Goal: Information Seeking & Learning: Check status

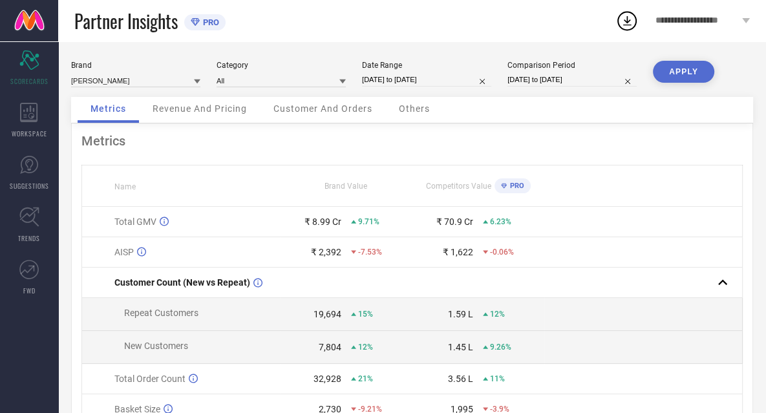
click at [465, 79] on input "[DATE] to [DATE]" at bounding box center [426, 80] width 129 height 14
select select "6"
select select "2025"
select select "7"
select select "2025"
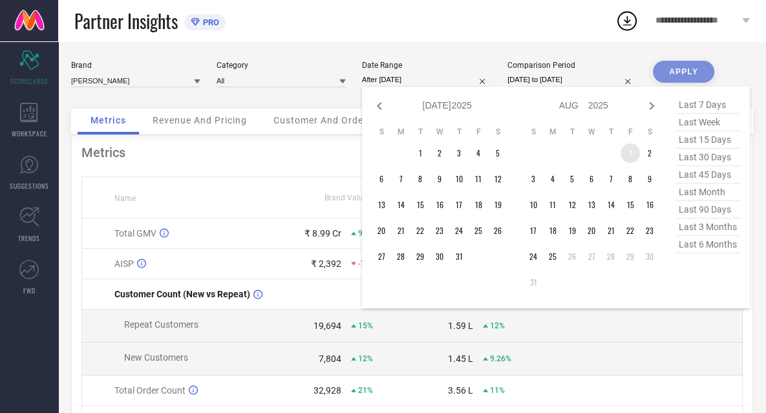
click at [629, 153] on td "1" at bounding box center [629, 152] width 19 height 19
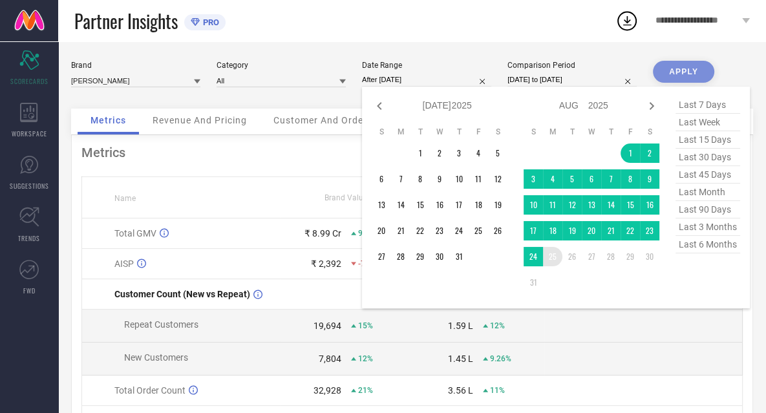
type input "[DATE] to [DATE]"
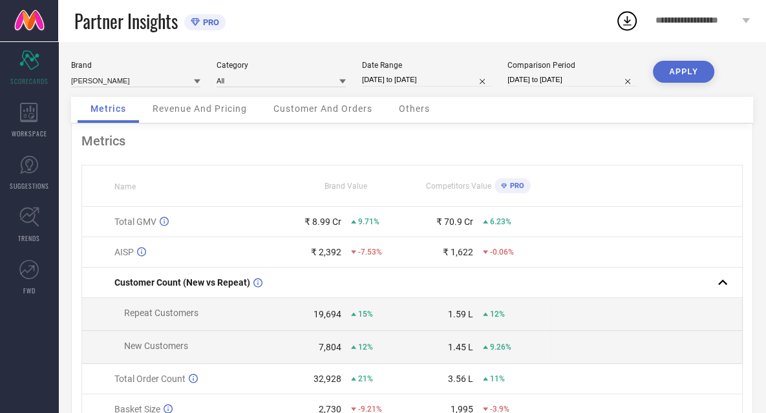
click at [553, 74] on input "[DATE] to [DATE]" at bounding box center [571, 80] width 129 height 14
select select "6"
select select "2024"
select select "7"
select select "2024"
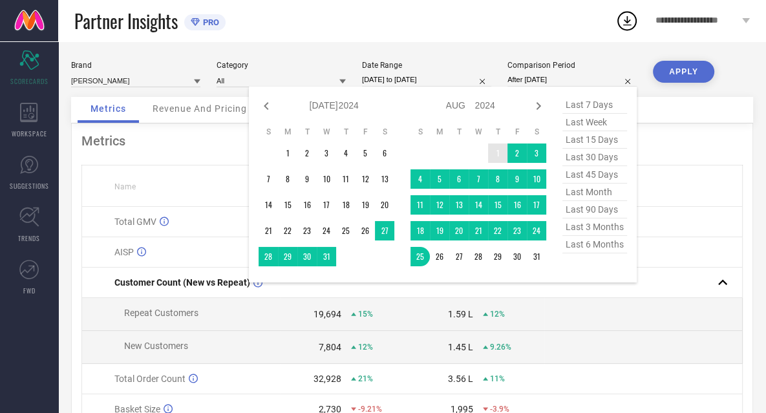
click at [498, 152] on td "1" at bounding box center [497, 152] width 19 height 19
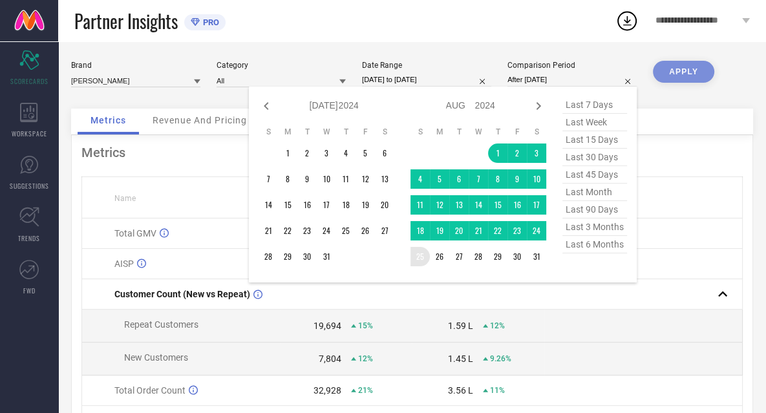
type input "[DATE] to [DATE]"
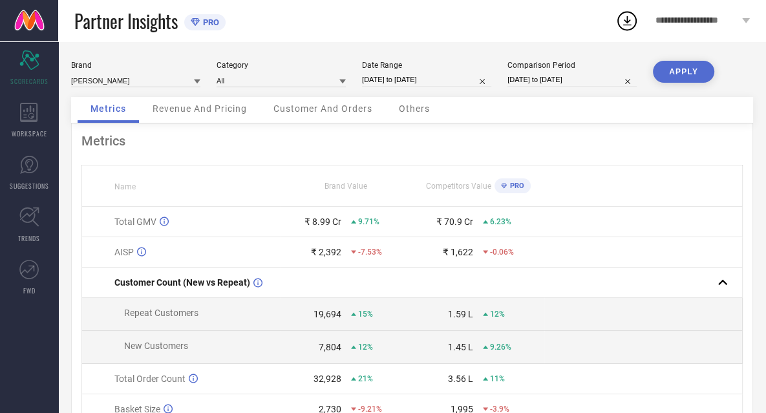
click at [690, 70] on button "APPLY" at bounding box center [683, 72] width 61 height 22
click at [413, 107] on span "Others" at bounding box center [414, 108] width 31 height 10
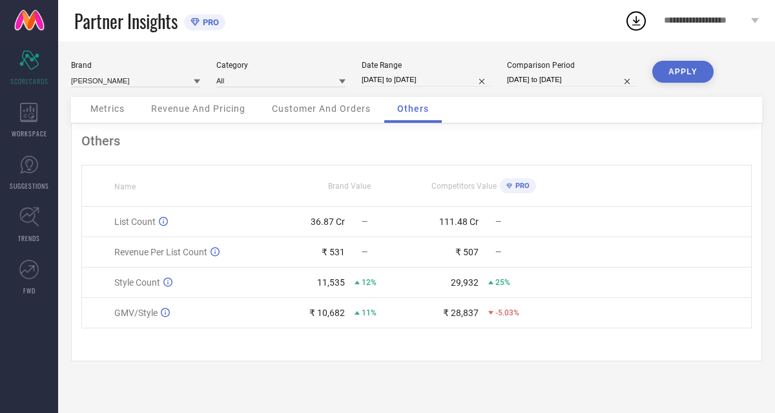
click at [451, 78] on input "[DATE] to [DATE]" at bounding box center [426, 80] width 129 height 14
select select "7"
select select "2025"
select select "8"
select select "2025"
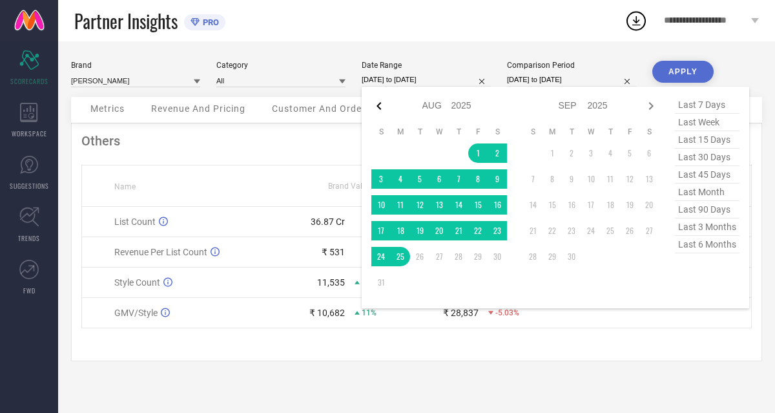
click at [379, 107] on icon at bounding box center [379, 106] width 16 height 16
select select "6"
select select "2025"
select select "7"
select select "2025"
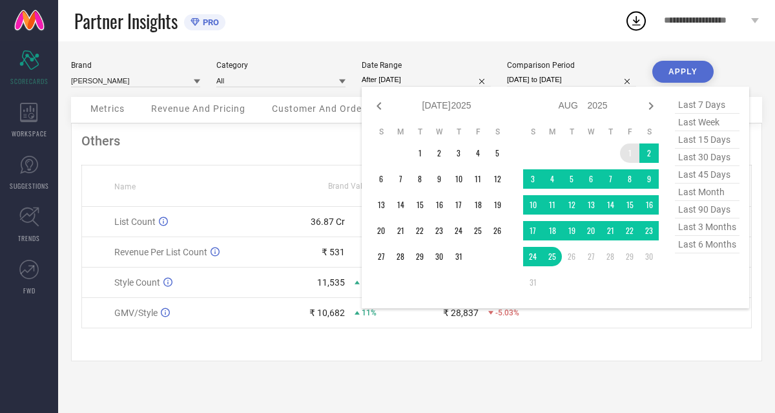
click at [631, 153] on td "1" at bounding box center [629, 152] width 19 height 19
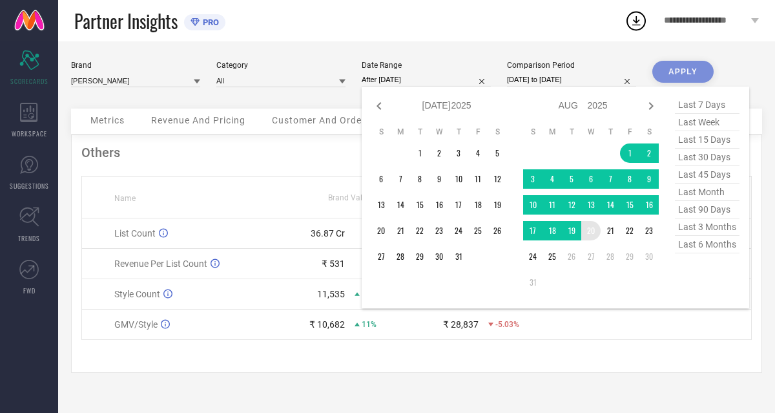
type input "[DATE] to [DATE]"
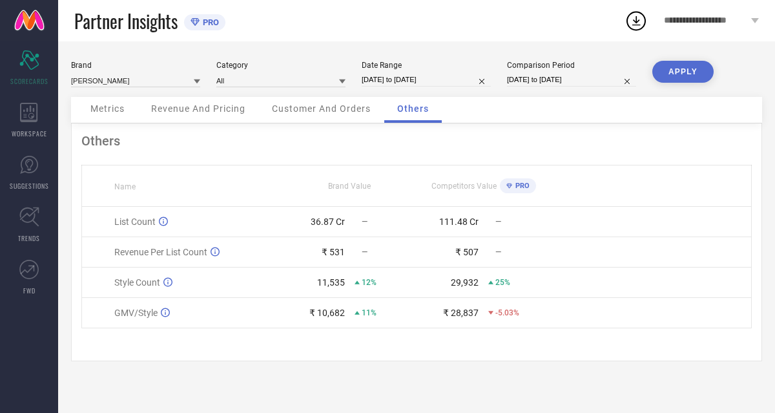
click at [575, 83] on input "[DATE] to [DATE]" at bounding box center [571, 80] width 129 height 14
select select "7"
select select "2024"
select select "8"
select select "2024"
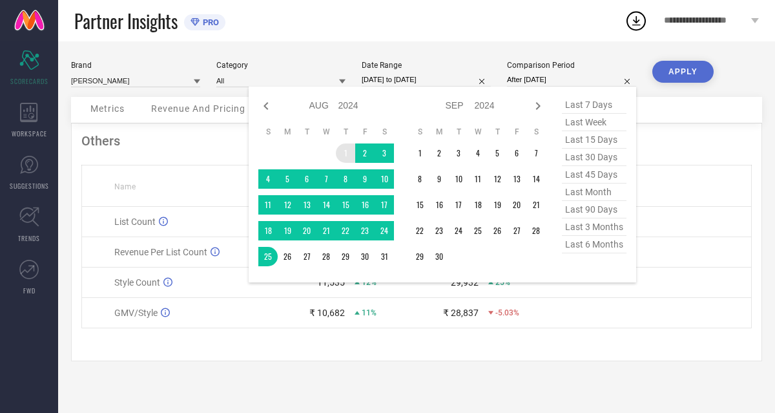
click at [345, 150] on td "1" at bounding box center [345, 152] width 19 height 19
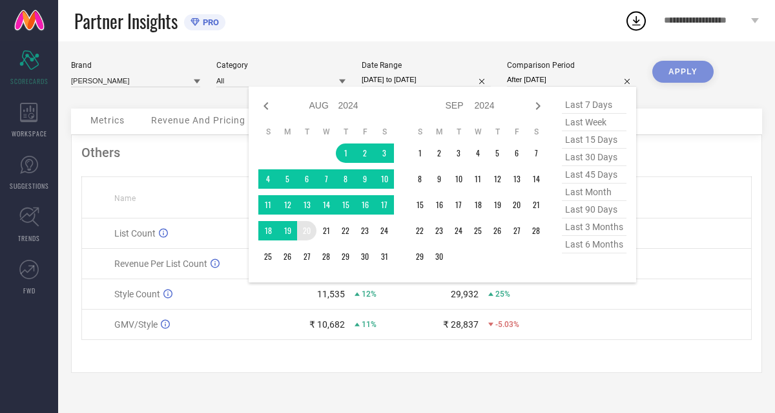
type input "[DATE] to [DATE]"
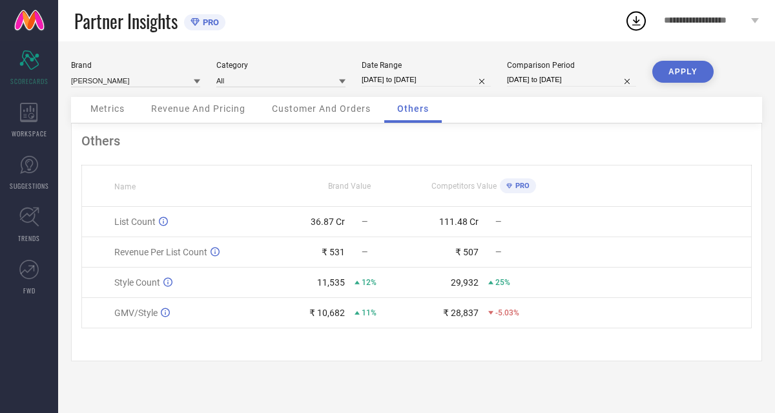
click at [674, 68] on button "APPLY" at bounding box center [683, 72] width 61 height 22
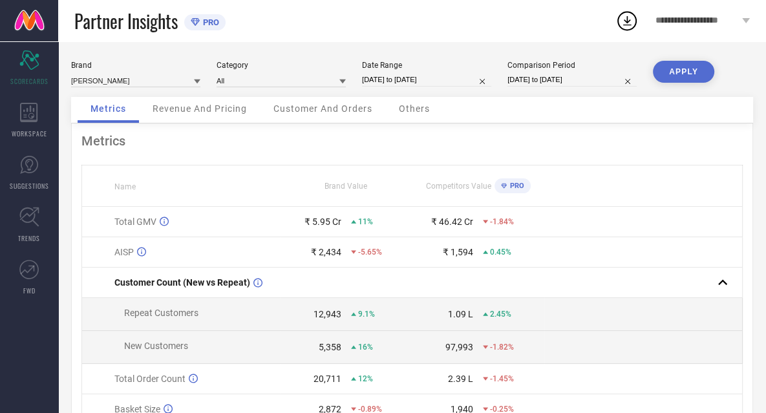
click at [423, 106] on span "Others" at bounding box center [414, 108] width 31 height 10
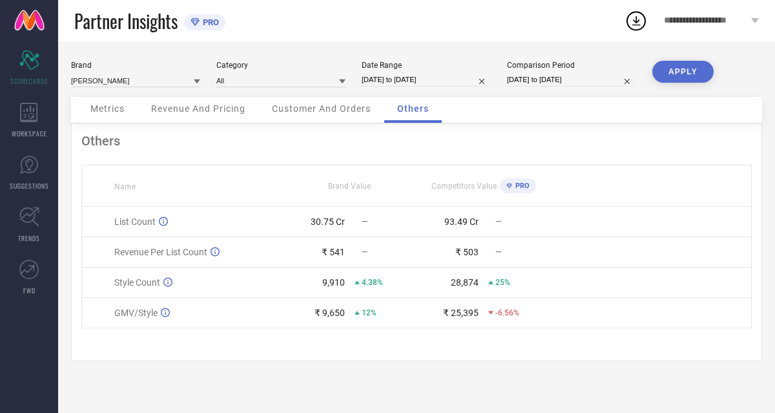
click at [342, 112] on span "Customer And Orders" at bounding box center [321, 108] width 99 height 10
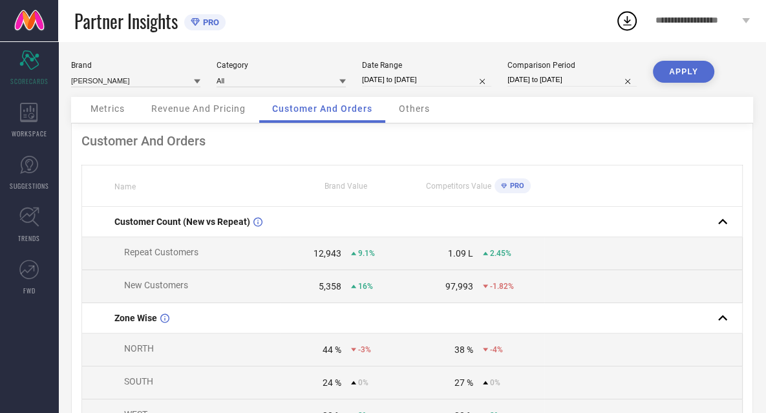
click at [232, 105] on span "Revenue And Pricing" at bounding box center [198, 108] width 94 height 10
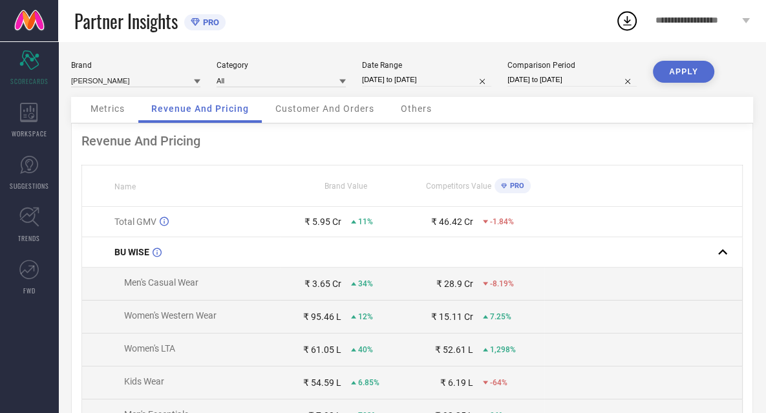
click at [419, 111] on span "Others" at bounding box center [416, 108] width 31 height 10
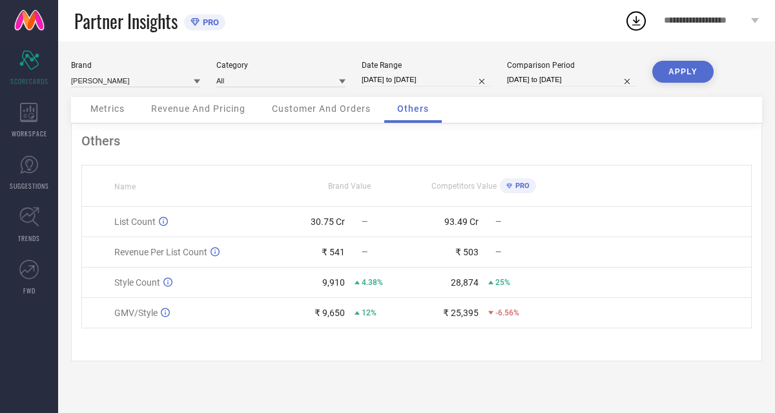
select select "7"
select select "2025"
select select "8"
select select "2025"
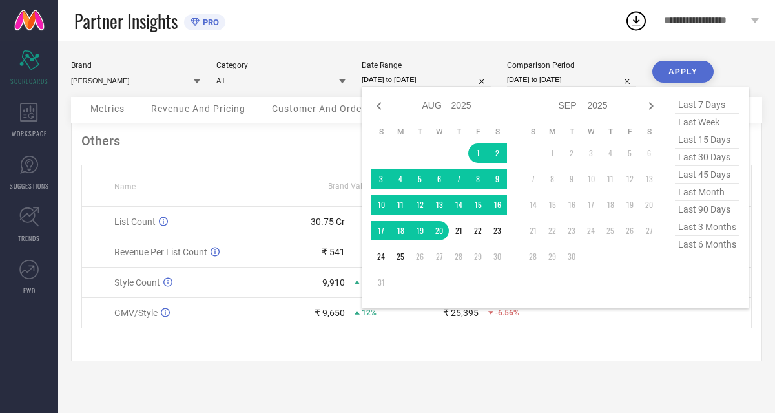
click at [426, 80] on input "[DATE] to [DATE]" at bounding box center [426, 80] width 129 height 14
click at [379, 106] on icon at bounding box center [379, 106] width 16 height 16
select select "6"
select select "2025"
select select "7"
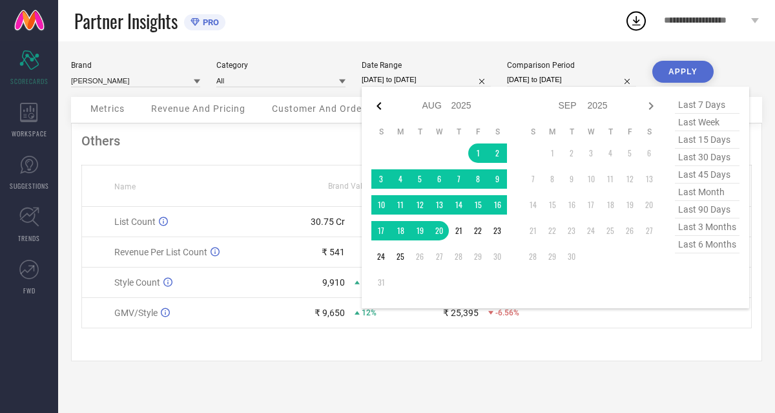
select select "2025"
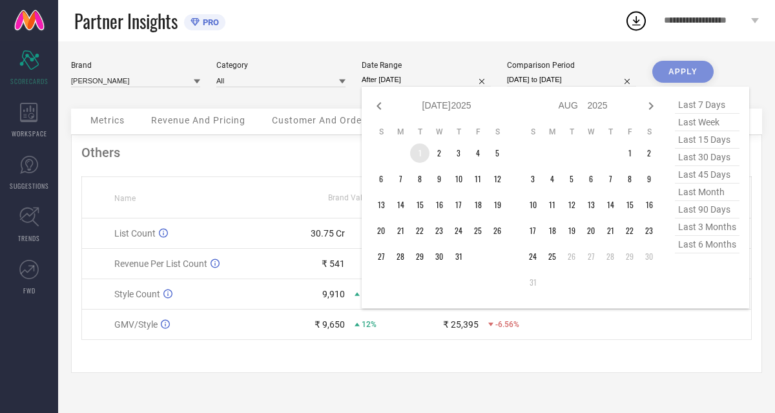
click at [416, 154] on td "1" at bounding box center [419, 152] width 19 height 19
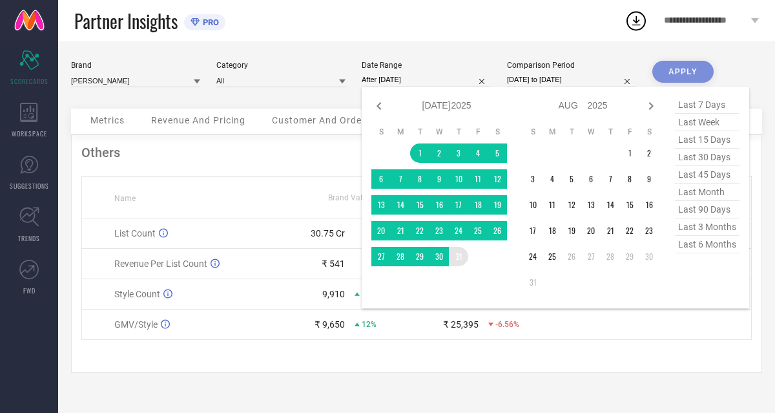
type input "[DATE] to [DATE]"
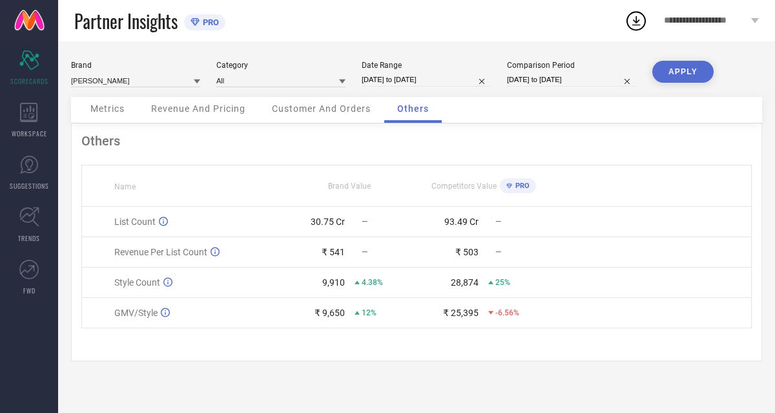
click at [570, 77] on input "[DATE] to [DATE]" at bounding box center [571, 80] width 129 height 14
select select "7"
select select "2024"
select select "8"
select select "2024"
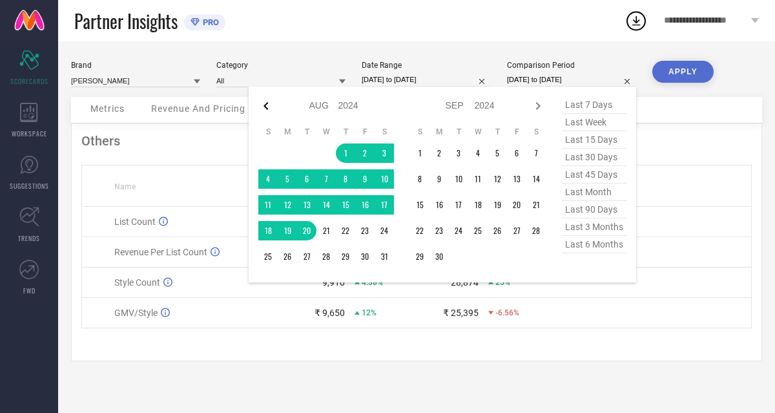
click at [267, 105] on icon at bounding box center [266, 106] width 16 height 16
select select "6"
select select "2024"
select select "7"
select select "2024"
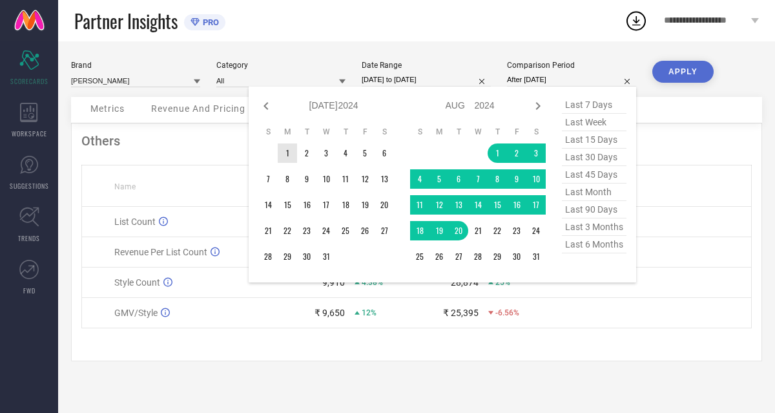
click at [289, 151] on td "1" at bounding box center [287, 152] width 19 height 19
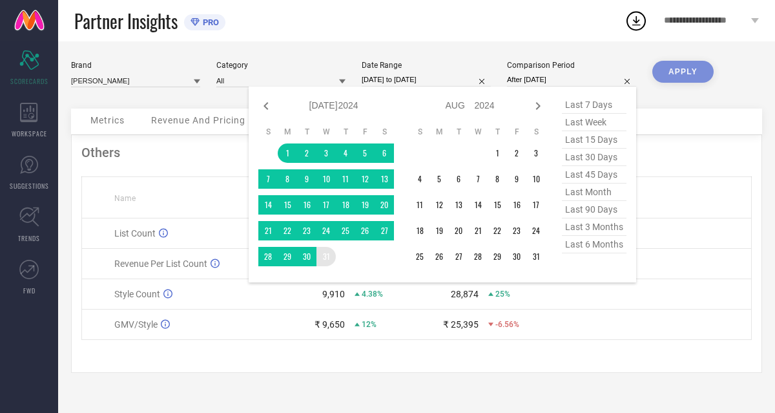
type input "[DATE] to [DATE]"
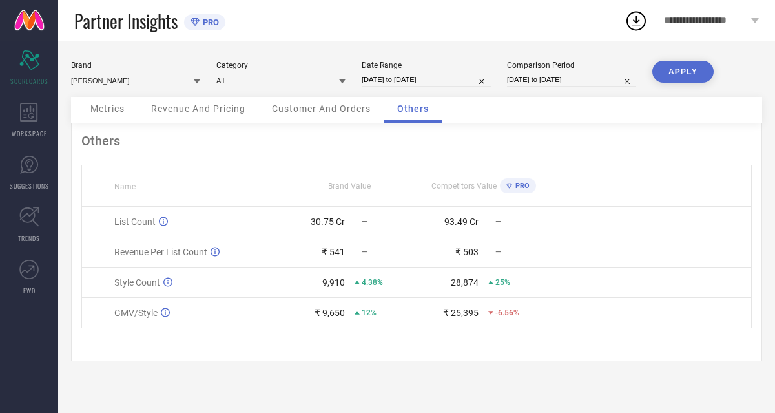
click at [684, 73] on button "APPLY" at bounding box center [683, 72] width 61 height 22
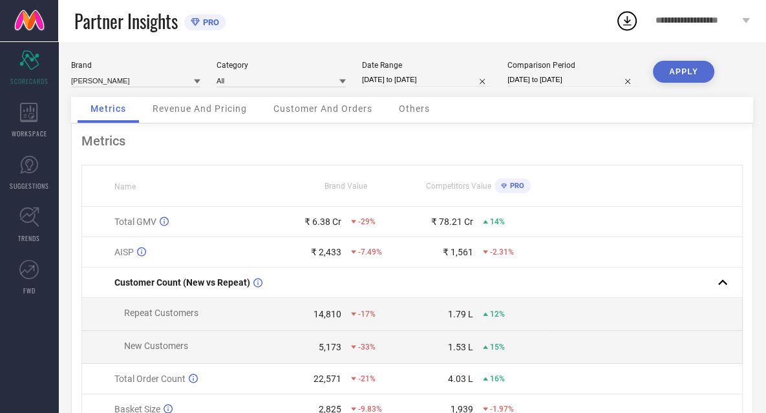
click at [412, 102] on div "Others" at bounding box center [414, 110] width 57 height 26
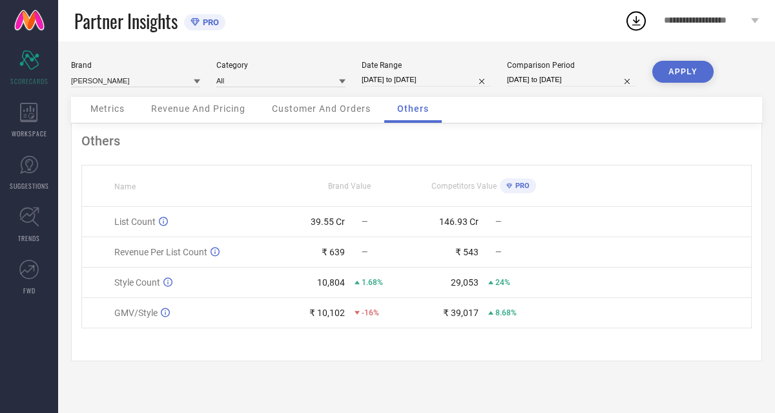
click at [460, 81] on input "[DATE] to [DATE]" at bounding box center [426, 80] width 129 height 14
select select "6"
select select "2025"
select select "7"
select select "2025"
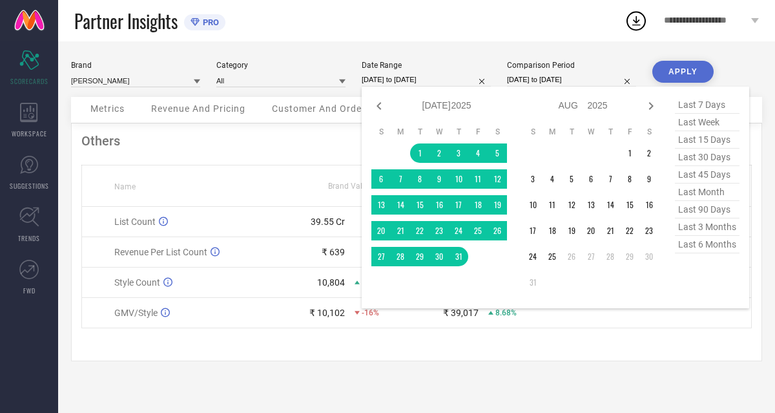
click at [460, 81] on input "[DATE] to [DATE]" at bounding box center [426, 80] width 129 height 14
click at [717, 214] on span "last 90 days" at bounding box center [707, 209] width 65 height 17
type input "[DATE] to [DATE]"
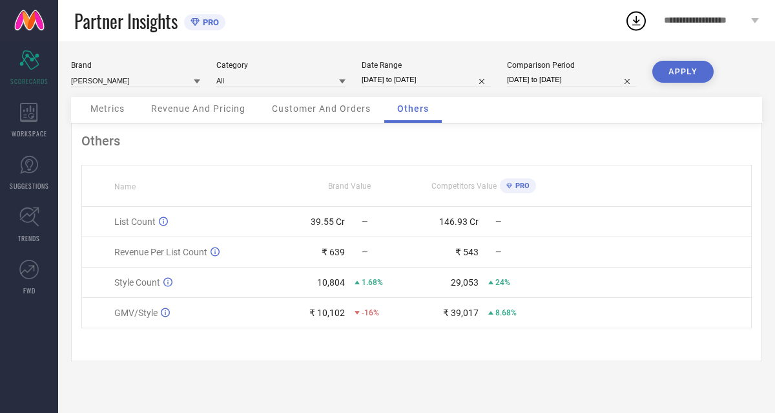
click at [580, 74] on input "[DATE] to [DATE]" at bounding box center [571, 80] width 129 height 14
select select "6"
select select "2024"
select select "7"
select select "2024"
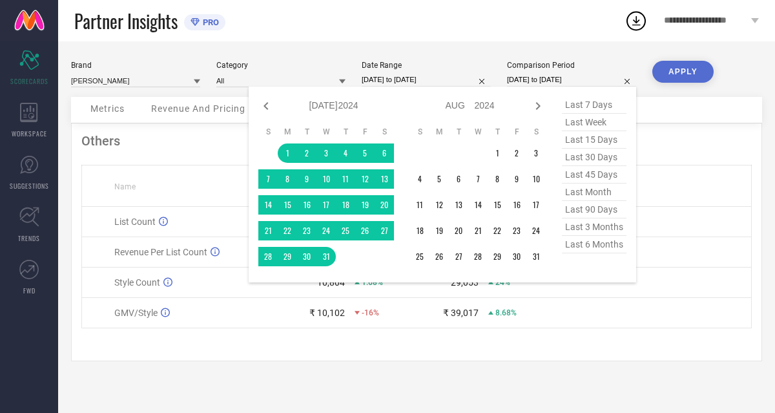
click at [593, 212] on span "last 90 days" at bounding box center [594, 209] width 65 height 17
type input "[DATE] to [DATE]"
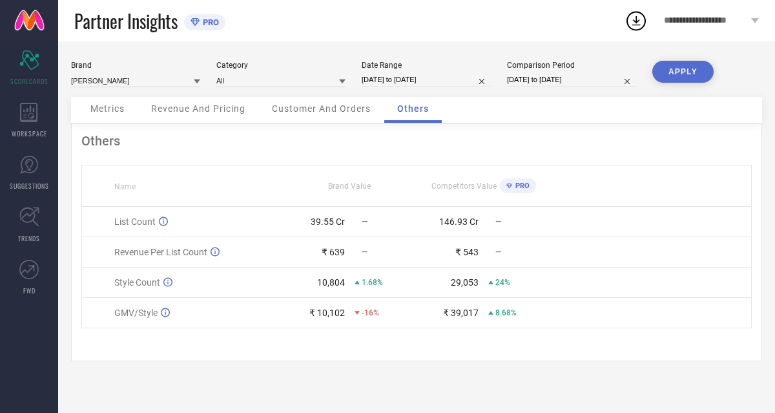
click at [682, 67] on button "APPLY" at bounding box center [683, 72] width 61 height 22
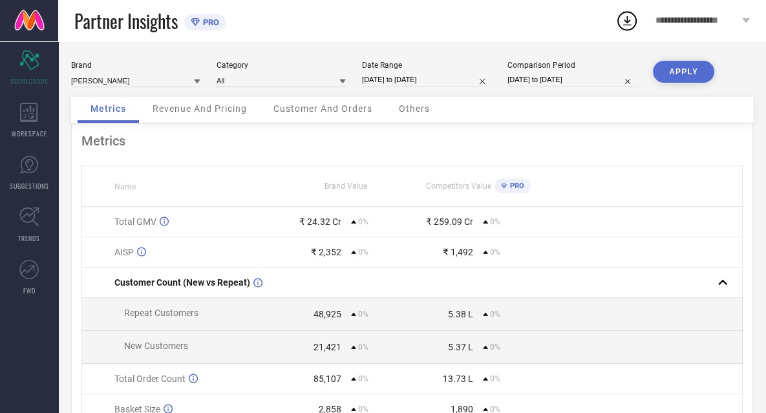
click at [402, 110] on span "Others" at bounding box center [414, 108] width 31 height 10
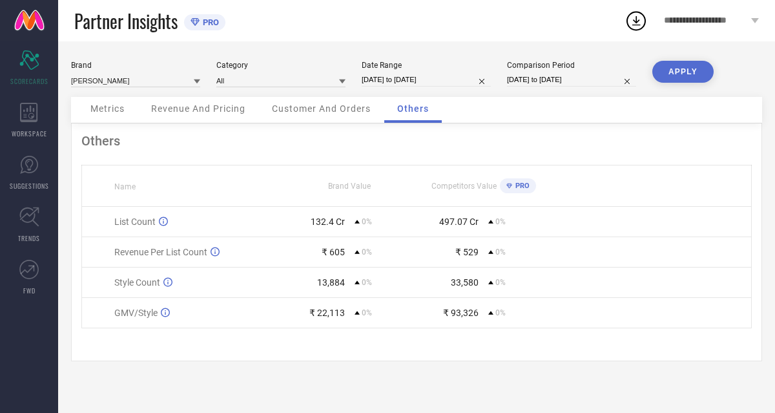
click at [447, 79] on input "[DATE] to [DATE]" at bounding box center [426, 80] width 129 height 14
select select "4"
select select "2025"
select select "5"
select select "2025"
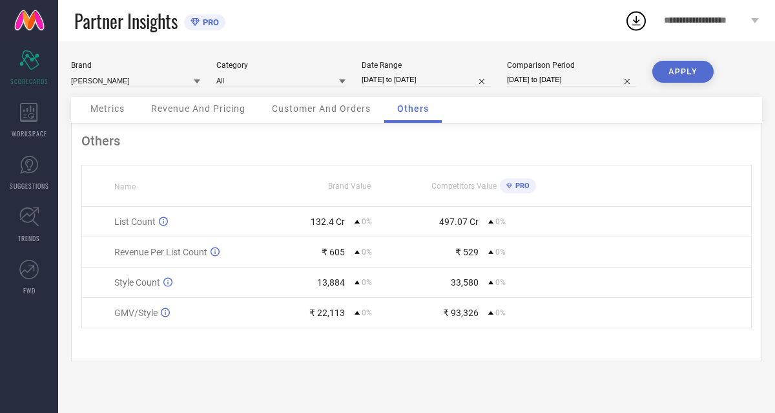
click at [453, 54] on div "Brand [PERSON_NAME] Category All Date Range [DATE] to [DATE] Comparison Period …" at bounding box center [416, 226] width 717 height 371
click at [443, 83] on input "[DATE] to [DATE]" at bounding box center [426, 80] width 129 height 14
select select "4"
select select "2025"
select select "5"
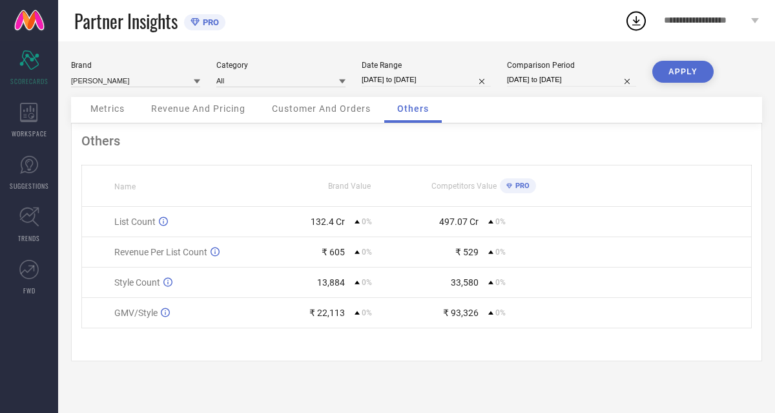
select select "2025"
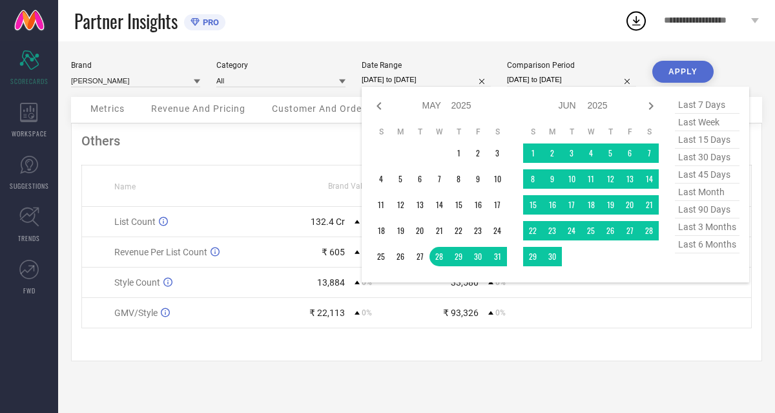
click at [456, 58] on div "Brand [PERSON_NAME] Category All Date Range [DATE] to [DATE] Jan Feb Mar Apr Ma…" at bounding box center [416, 226] width 717 height 371
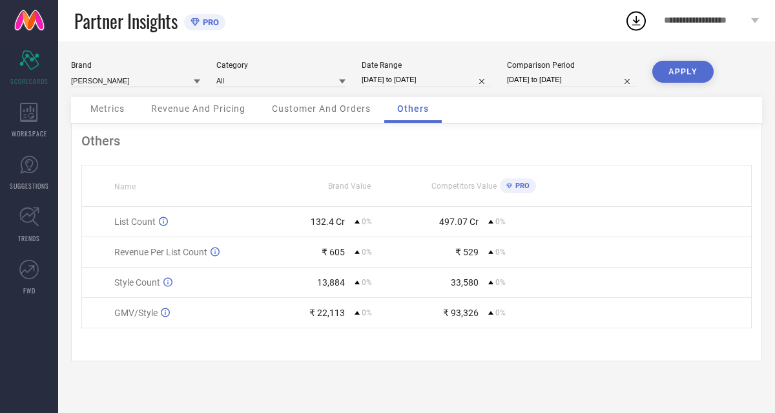
click at [432, 79] on input "[DATE] to [DATE]" at bounding box center [426, 80] width 129 height 14
select select "4"
select select "2025"
select select "5"
select select "2025"
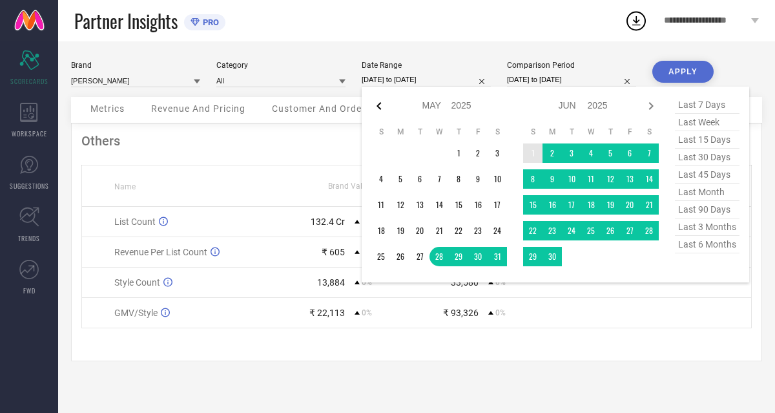
click at [375, 105] on icon at bounding box center [379, 106] width 16 height 16
select select "3"
select select "2025"
select select "4"
select select "2025"
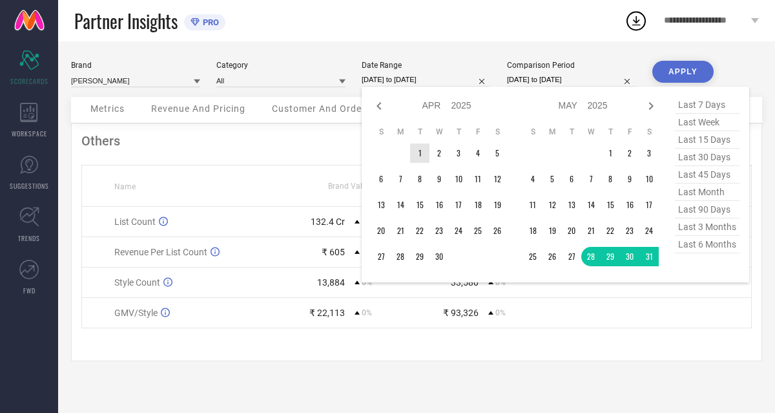
type input "After [DATE]"
click at [419, 151] on td "1" at bounding box center [419, 152] width 19 height 19
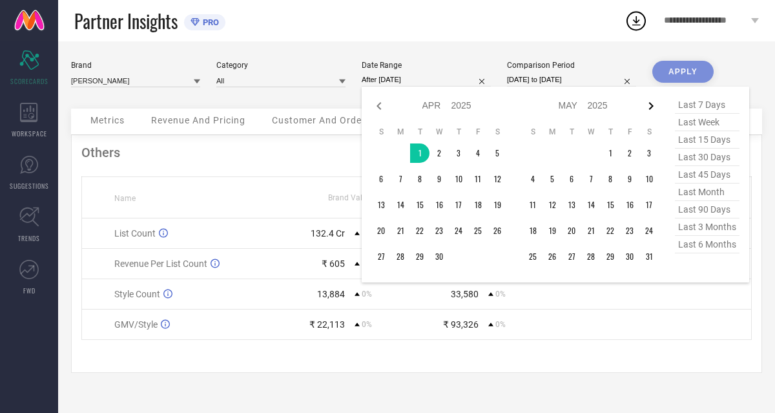
click at [652, 103] on icon at bounding box center [651, 106] width 16 height 16
select select "4"
select select "2025"
select select "5"
select select "2025"
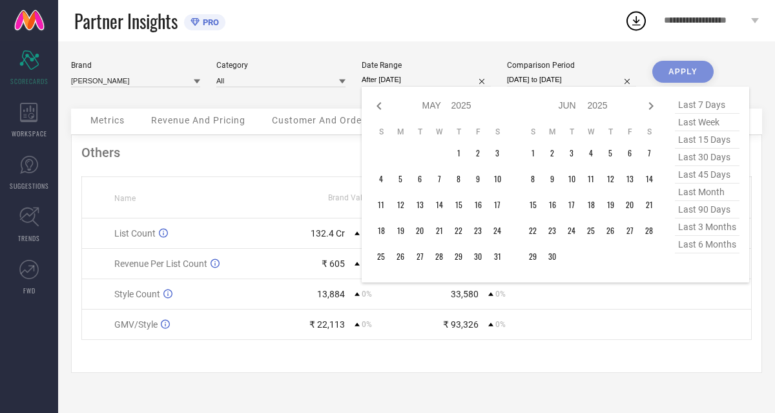
click at [652, 103] on icon at bounding box center [651, 106] width 16 height 16
select select "5"
select select "2025"
select select "6"
select select "2025"
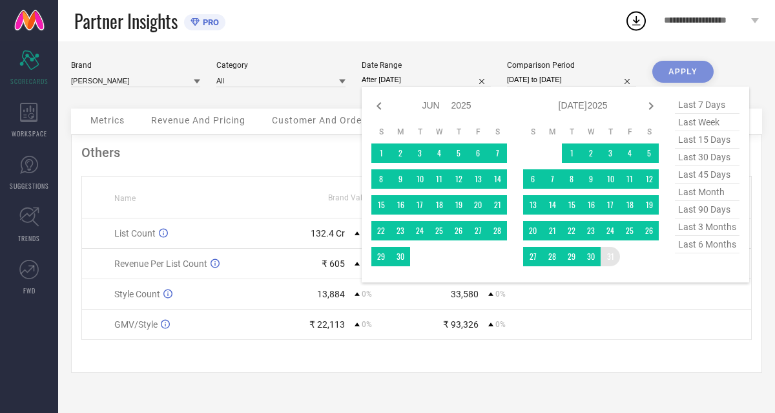
type input "[DATE] to [DATE]"
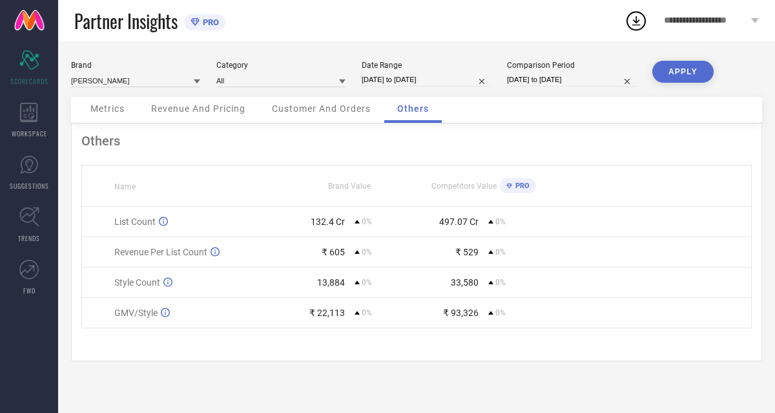
click at [592, 81] on input "[DATE] to [DATE]" at bounding box center [571, 80] width 129 height 14
select select "4"
select select "2025"
select select "5"
select select "2025"
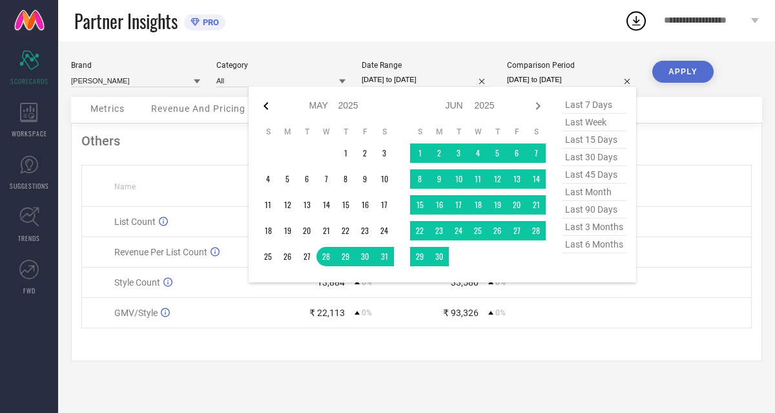
click at [266, 105] on icon at bounding box center [266, 106] width 5 height 8
select select "3"
select select "2025"
select select "4"
select select "2025"
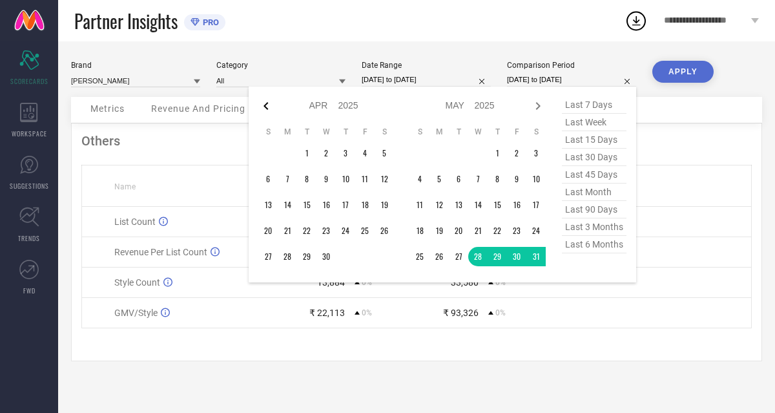
click at [266, 107] on icon at bounding box center [266, 106] width 5 height 8
select select "2"
select select "2025"
select select "3"
select select "2025"
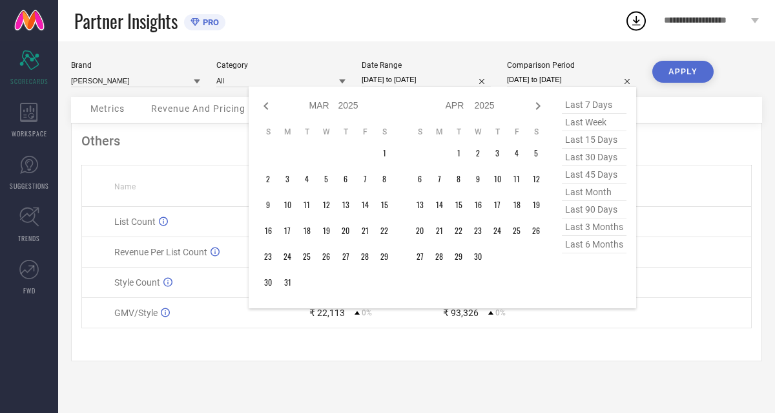
click at [266, 107] on icon at bounding box center [266, 106] width 5 height 8
select select "1"
select select "2025"
select select "2"
select select "2025"
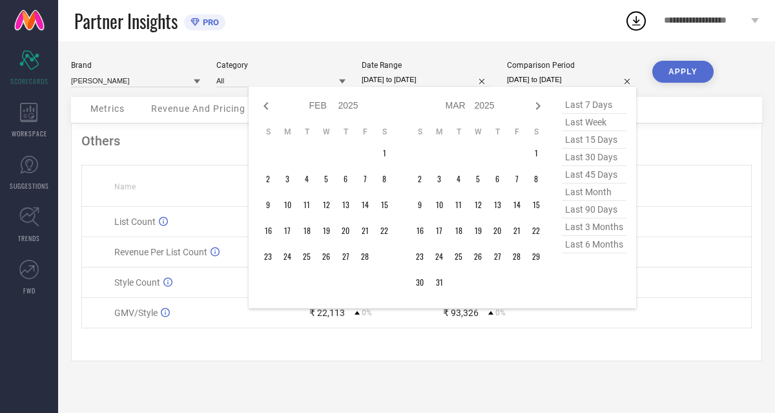
click at [266, 107] on icon at bounding box center [266, 106] width 5 height 8
select select "10"
select select "2024"
select select "11"
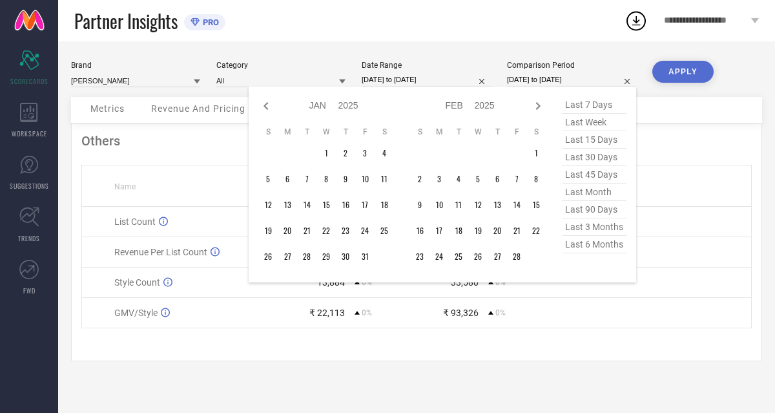
select select "2024"
click at [266, 107] on icon at bounding box center [266, 106] width 5 height 8
select select "9"
select select "2024"
select select "10"
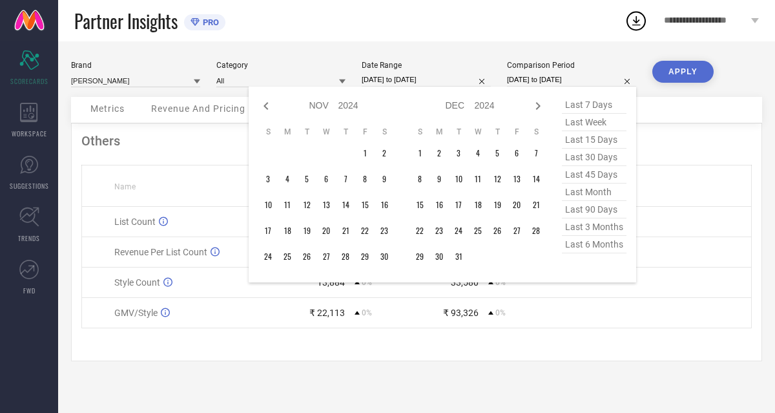
select select "2024"
click at [266, 107] on icon at bounding box center [266, 106] width 5 height 8
select select "6"
select select "2024"
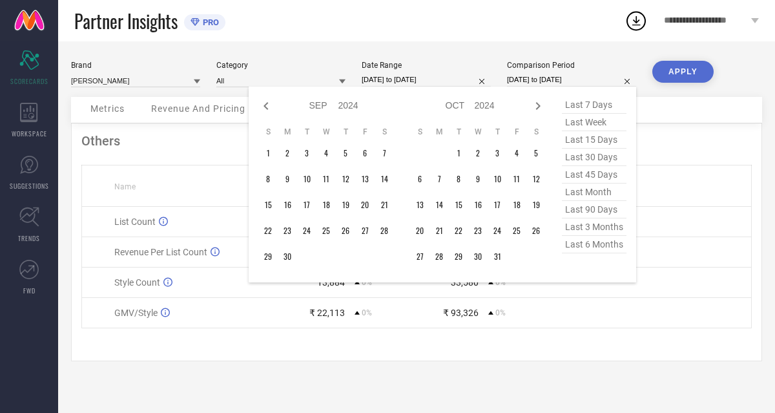
select select "7"
select select "2024"
click at [266, 107] on icon at bounding box center [266, 106] width 5 height 8
select select "5"
select select "2024"
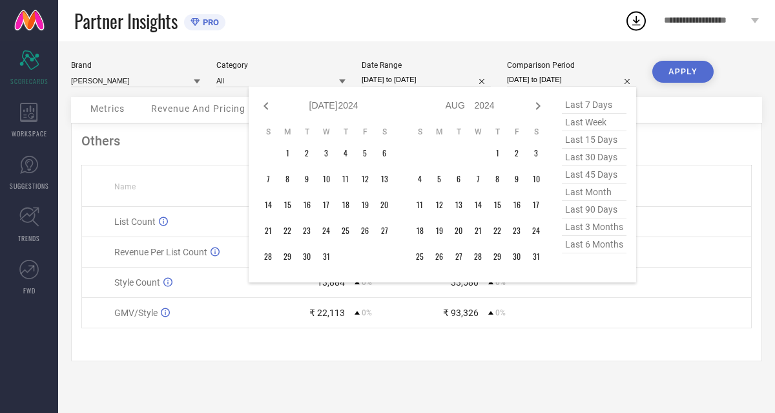
select select "6"
select select "2024"
click at [266, 107] on icon at bounding box center [266, 106] width 5 height 8
select select "4"
select select "2024"
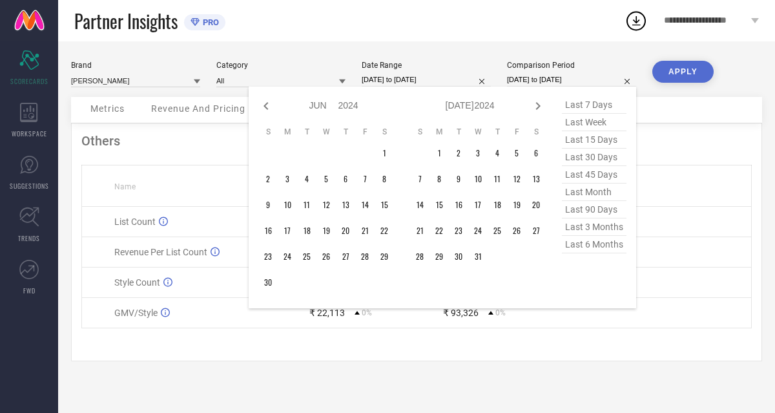
select select "5"
select select "2024"
click at [266, 107] on icon at bounding box center [266, 106] width 5 height 8
select select "3"
select select "2024"
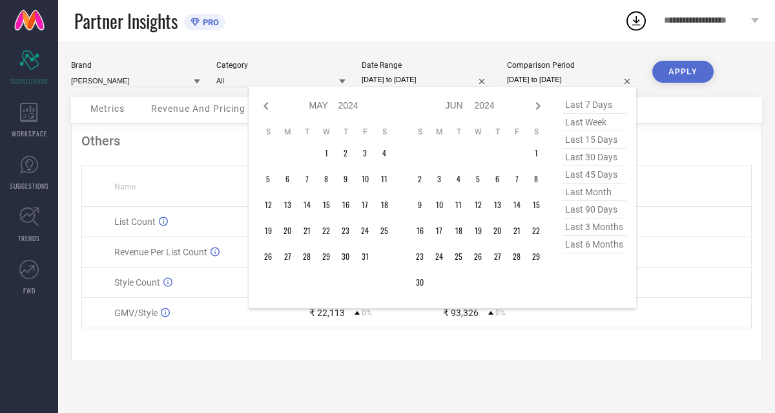
select select "4"
select select "2024"
click at [266, 107] on icon at bounding box center [266, 106] width 5 height 8
select select "2"
select select "2024"
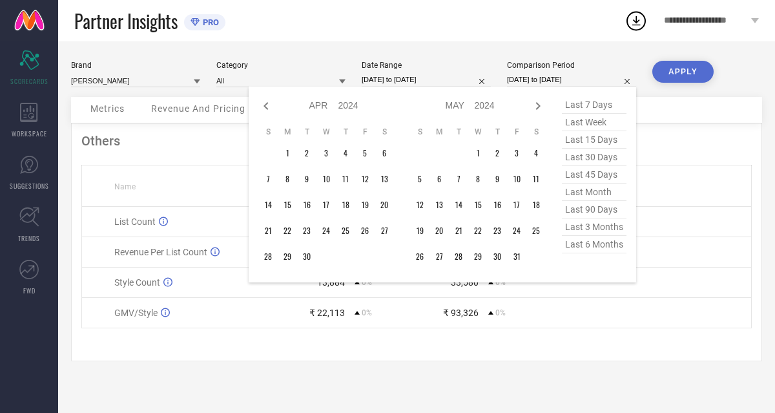
select select "3"
select select "2024"
type input "After [DATE]"
click at [439, 158] on td "1" at bounding box center [439, 152] width 19 height 19
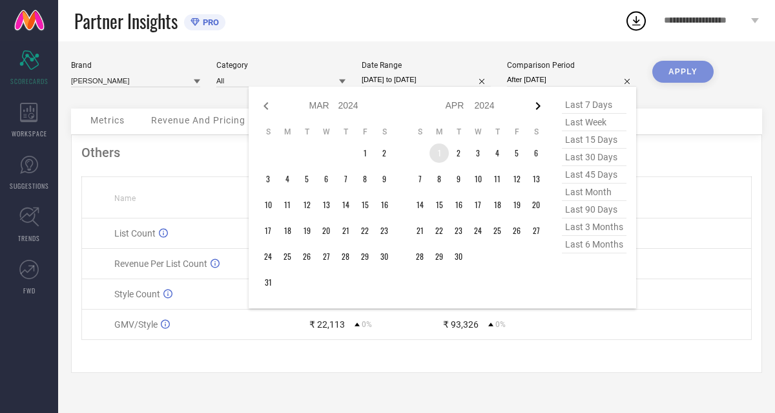
click at [539, 105] on icon at bounding box center [538, 106] width 5 height 8
select select "3"
select select "2024"
select select "4"
select select "2024"
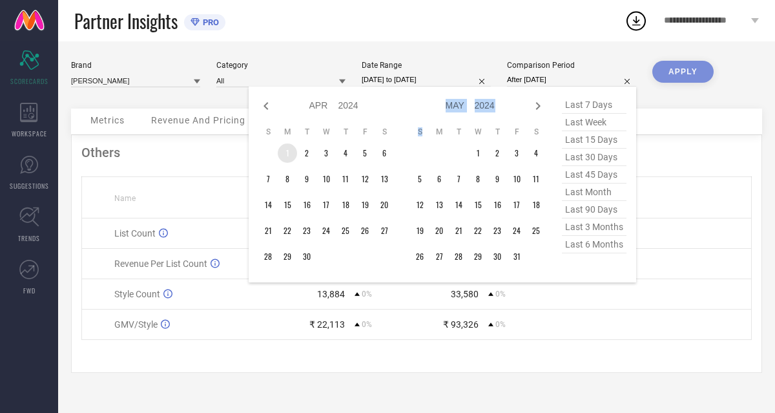
click at [539, 105] on icon at bounding box center [538, 106] width 5 height 8
select select "4"
select select "2024"
select select "5"
select select "2024"
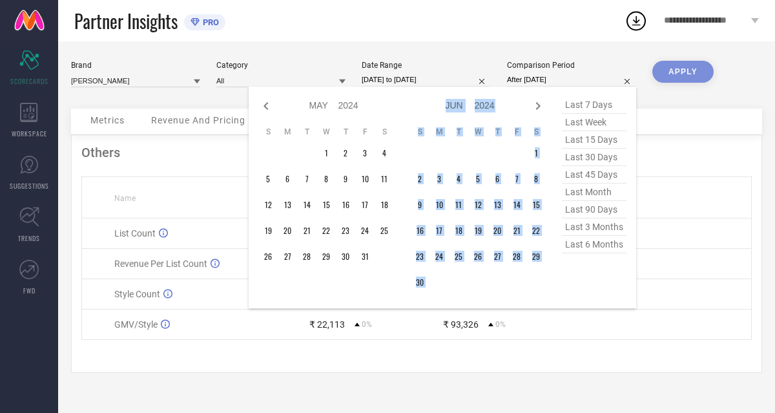
click at [539, 105] on icon at bounding box center [538, 106] width 5 height 8
select select "5"
select select "2024"
select select "6"
select select "2024"
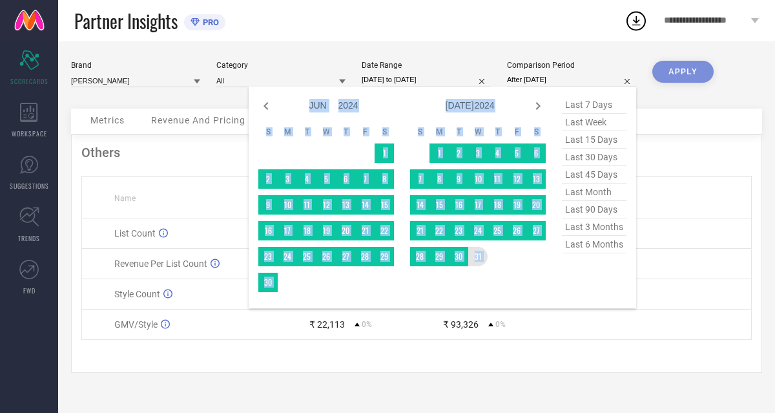
type input "[DATE] to [DATE]"
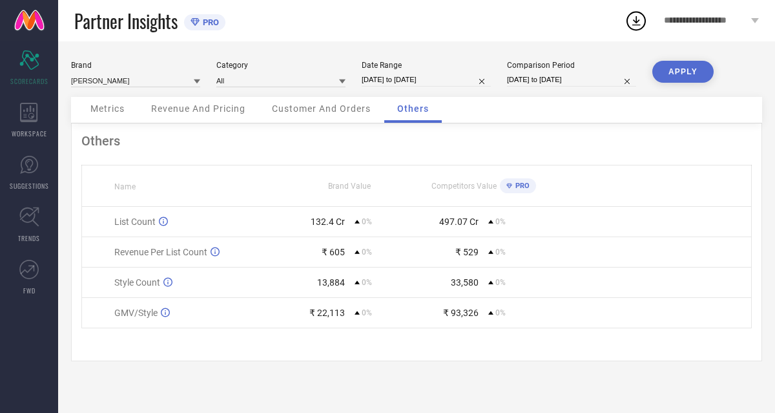
click at [667, 71] on button "APPLY" at bounding box center [683, 72] width 61 height 22
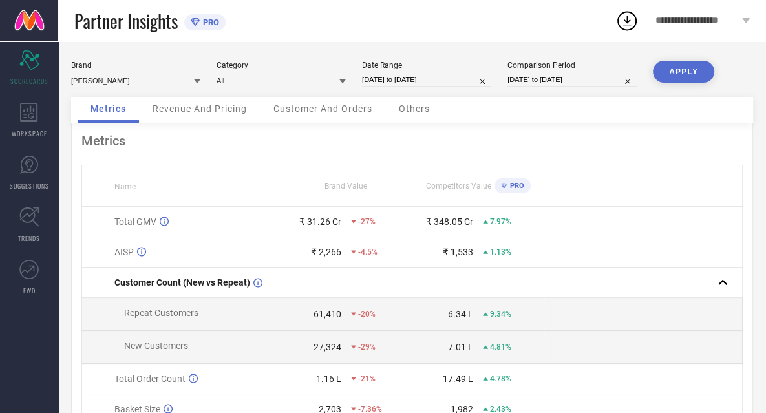
click at [412, 114] on span "Others" at bounding box center [414, 108] width 31 height 10
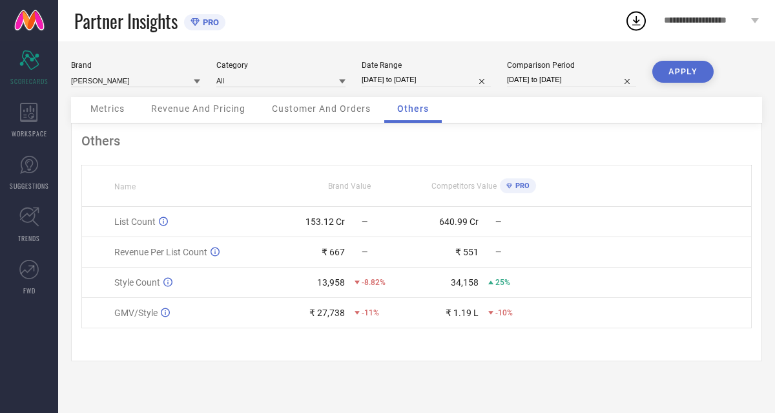
click at [130, 113] on div "Metrics" at bounding box center [108, 110] width 60 height 26
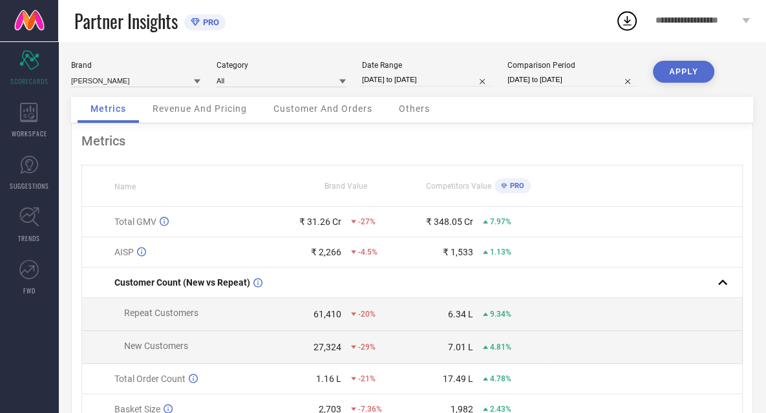
click at [411, 120] on div "Others" at bounding box center [414, 110] width 57 height 26
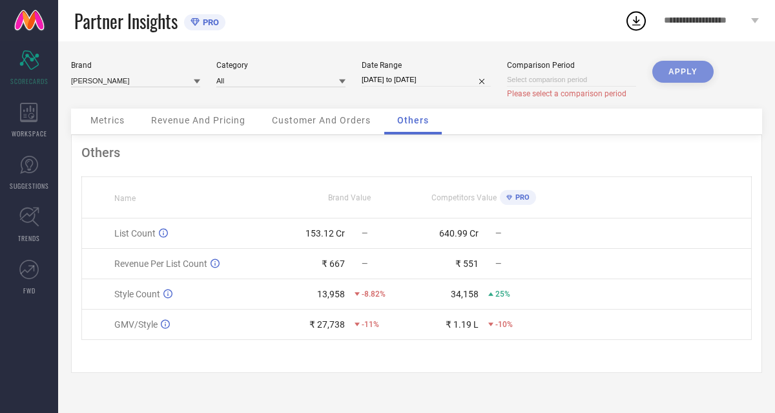
click at [685, 73] on div "APPLY" at bounding box center [683, 85] width 61 height 48
select select "7"
select select "2025"
select select "8"
select select "2025"
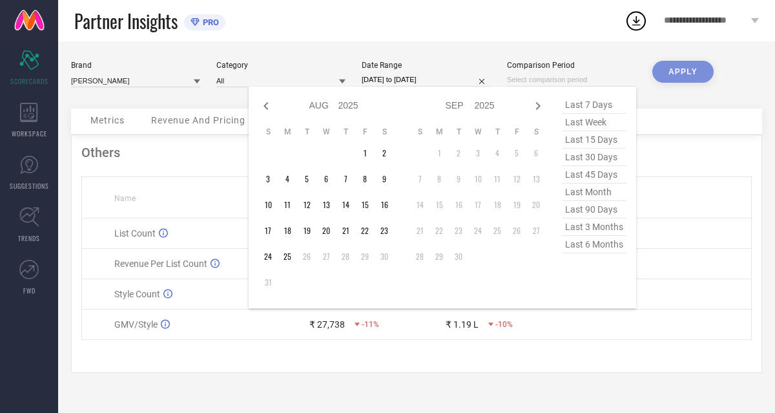
click at [598, 84] on input at bounding box center [571, 80] width 129 height 14
click at [586, 213] on span "last 90 days" at bounding box center [594, 209] width 65 height 17
type input "[DATE] to [DATE]"
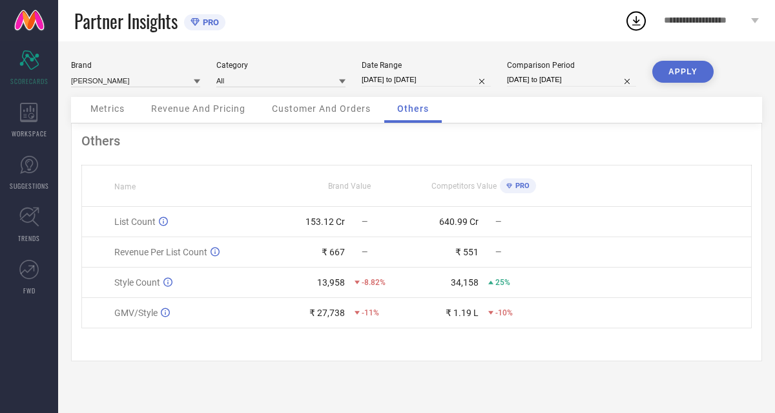
click at [608, 79] on input "[DATE] to [DATE]" at bounding box center [571, 80] width 129 height 14
select select "4"
select select "2025"
select select "5"
select select "2025"
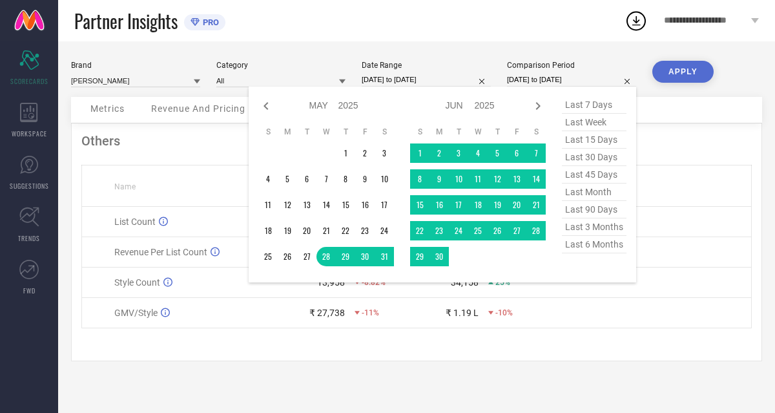
click at [594, 156] on span "last 30 days" at bounding box center [594, 157] width 65 height 17
type input "[DATE] to [DATE]"
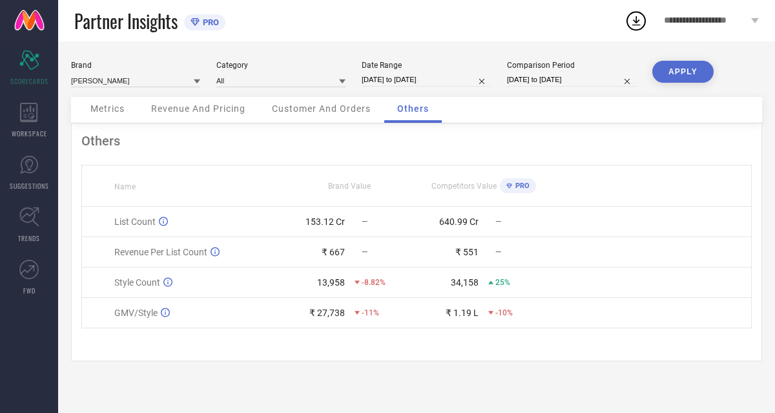
click at [682, 63] on button "APPLY" at bounding box center [683, 72] width 61 height 22
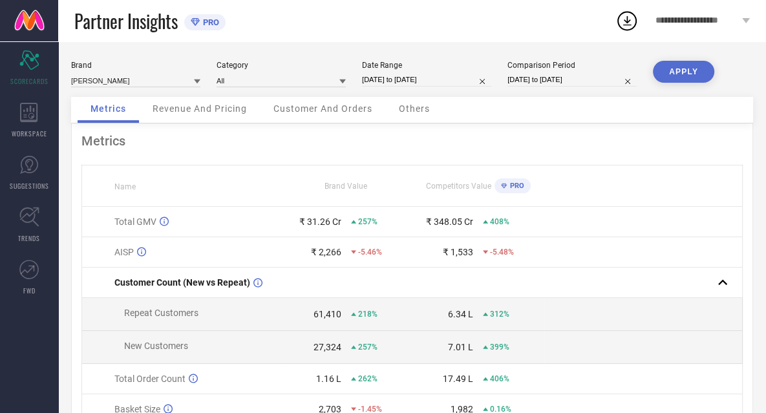
click at [416, 110] on span "Others" at bounding box center [414, 108] width 31 height 10
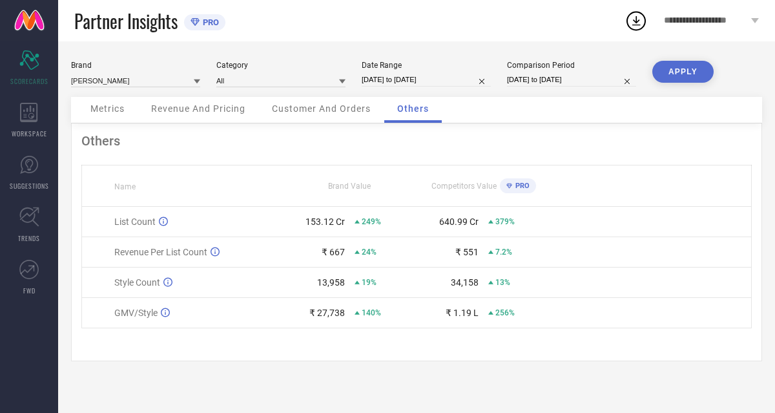
click at [428, 78] on input "[DATE] to [DATE]" at bounding box center [426, 80] width 129 height 14
select select "3"
select select "2025"
select select "4"
select select "2025"
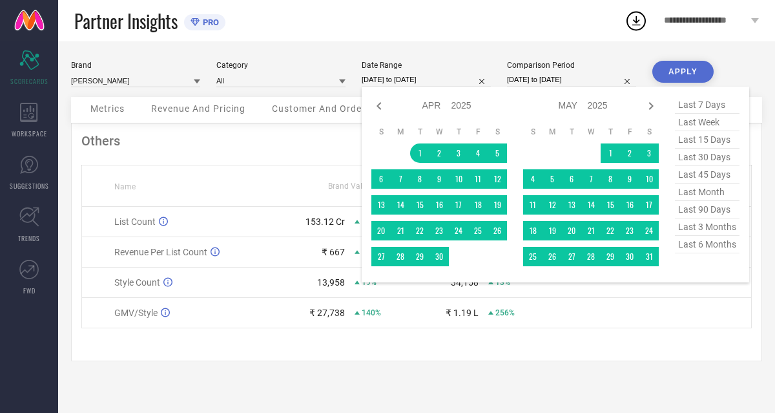
click at [691, 162] on span "last 30 days" at bounding box center [707, 157] width 65 height 17
type input "[DATE] to [DATE]"
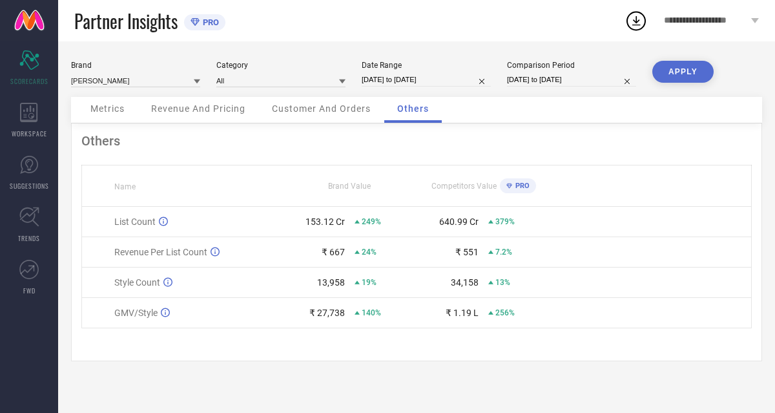
click at [679, 70] on button "APPLY" at bounding box center [683, 72] width 61 height 22
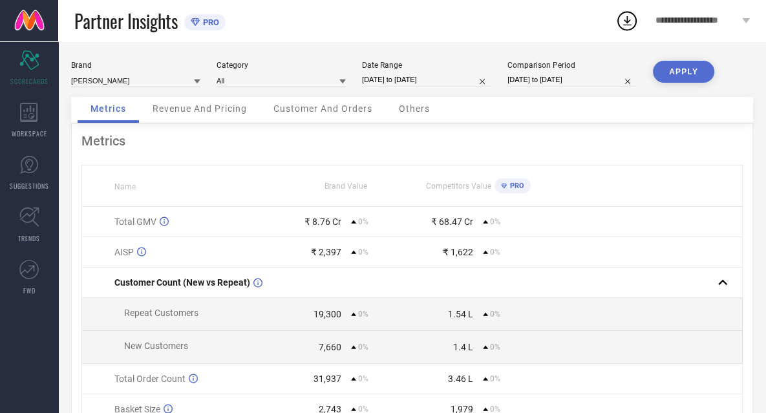
click at [403, 107] on span "Others" at bounding box center [414, 108] width 31 height 10
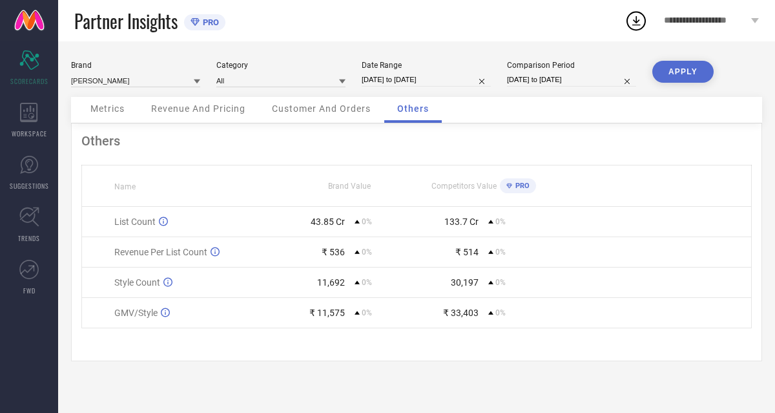
select select "6"
select select "2025"
select select "7"
select select "2025"
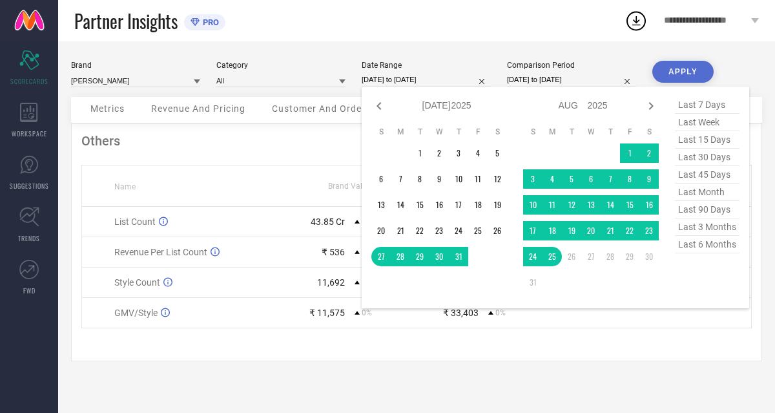
click at [427, 80] on input "[DATE] to [DATE]" at bounding box center [426, 80] width 129 height 14
click at [695, 213] on span "last 90 days" at bounding box center [707, 209] width 65 height 17
type input "[DATE] to [DATE]"
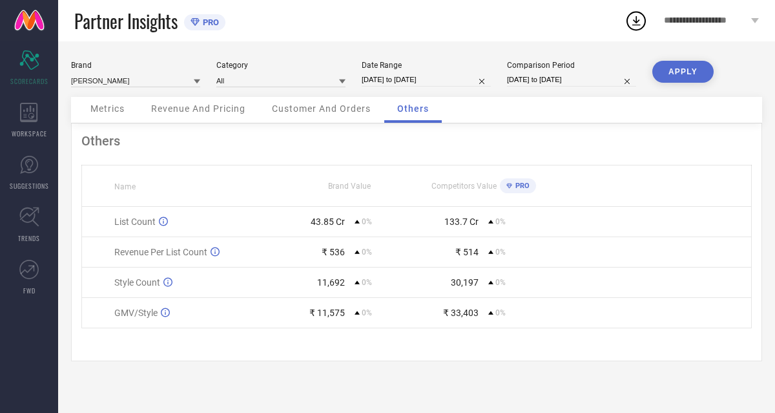
select select "6"
select select "2025"
select select "7"
select select "2025"
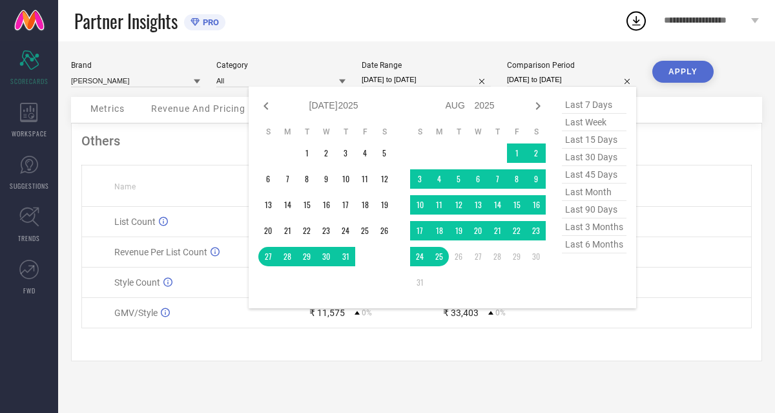
click at [577, 83] on input "[DATE] to [DATE]" at bounding box center [571, 80] width 129 height 14
click at [588, 215] on span "last 90 days" at bounding box center [594, 209] width 65 height 17
type input "[DATE] to [DATE]"
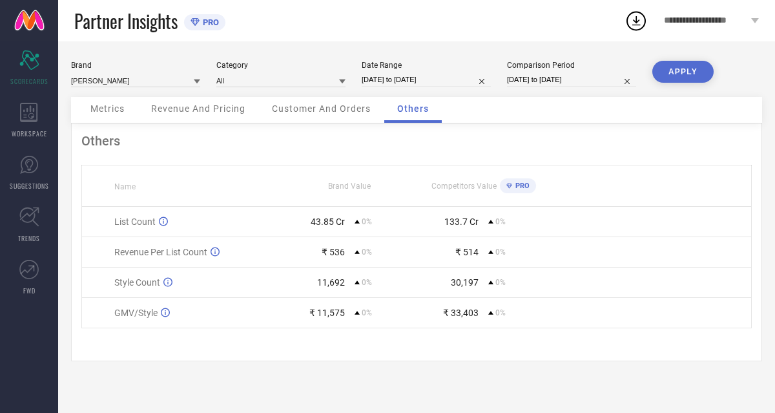
click at [683, 74] on button "APPLY" at bounding box center [683, 72] width 61 height 22
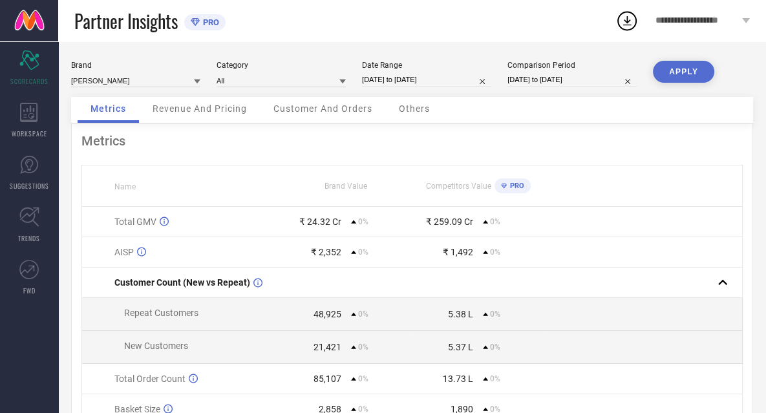
click at [423, 107] on span "Others" at bounding box center [414, 108] width 31 height 10
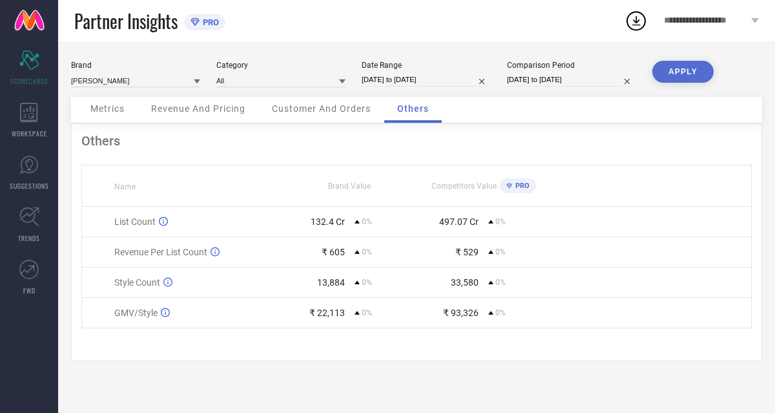
click at [455, 78] on input "[DATE] to [DATE]" at bounding box center [426, 80] width 129 height 14
select select "4"
select select "2025"
select select "5"
select select "2025"
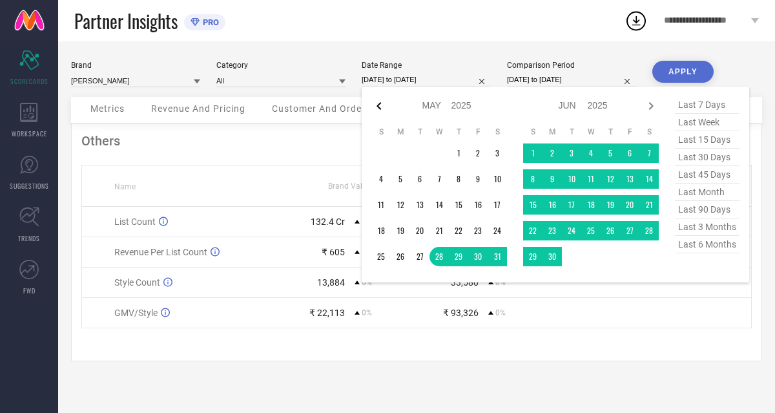
click at [380, 105] on icon at bounding box center [379, 106] width 16 height 16
select select "3"
select select "2025"
select select "4"
select select "2025"
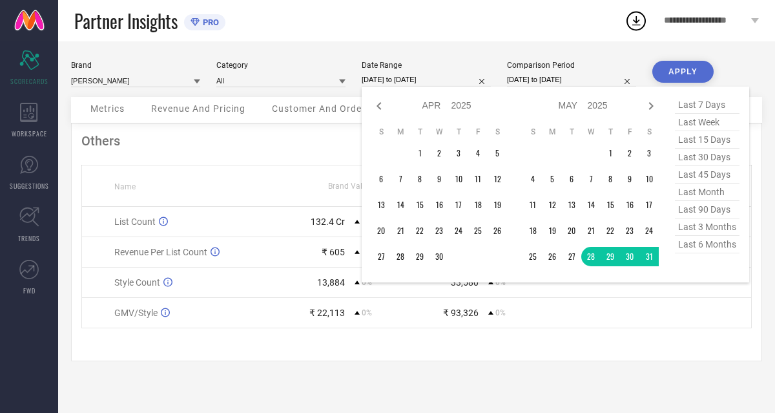
click at [380, 105] on icon at bounding box center [379, 106] width 16 height 16
select select "2"
select select "2025"
select select "3"
select select "2025"
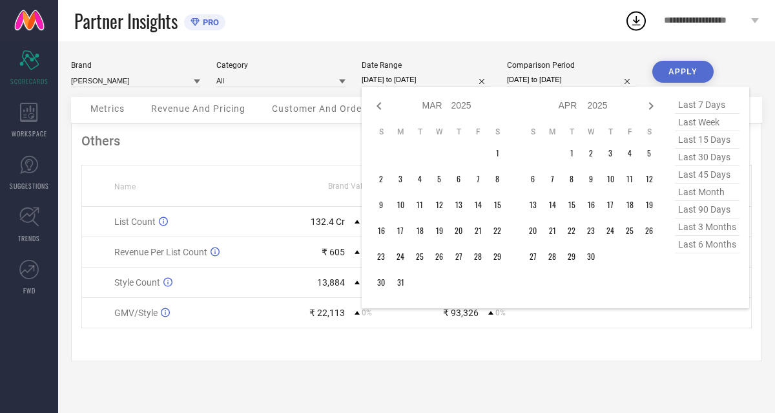
click at [721, 209] on span "last 90 days" at bounding box center [707, 209] width 65 height 17
type input "[DATE] to [DATE]"
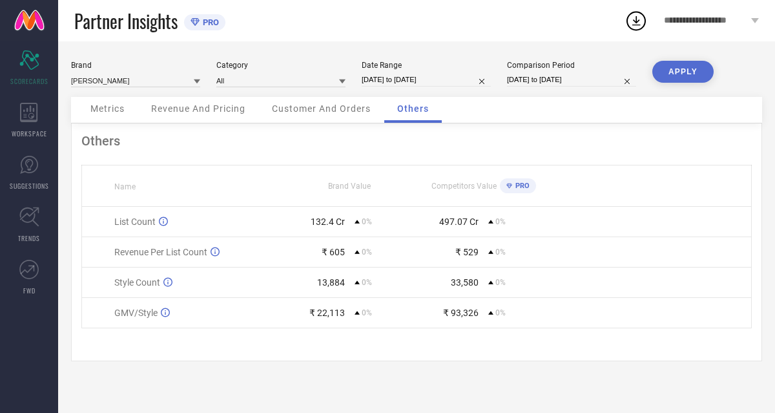
click at [676, 65] on button "APPLY" at bounding box center [683, 72] width 61 height 22
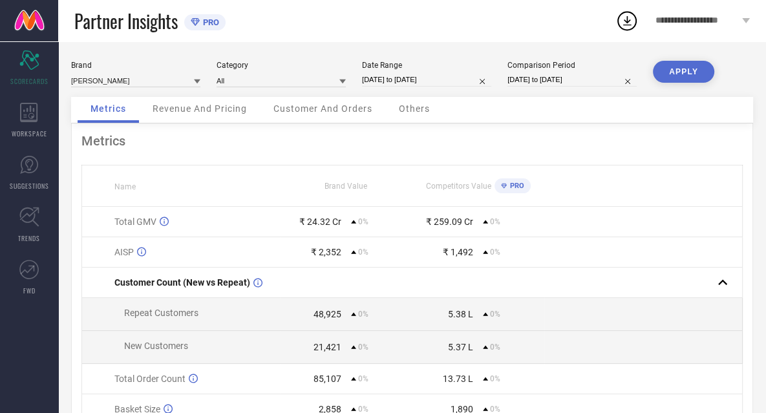
click at [415, 113] on span "Others" at bounding box center [414, 108] width 31 height 10
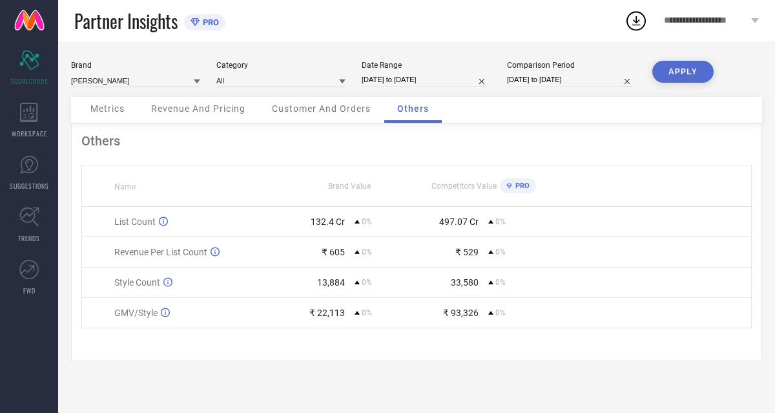
select select "4"
select select "2025"
select select "5"
select select "2025"
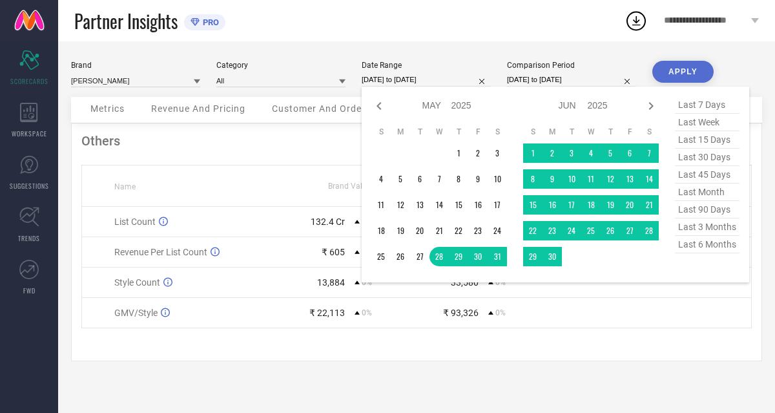
click at [419, 79] on input "[DATE] to [DATE]" at bounding box center [426, 80] width 129 height 14
click at [380, 104] on icon at bounding box center [379, 106] width 5 height 8
select select "3"
select select "2025"
select select "4"
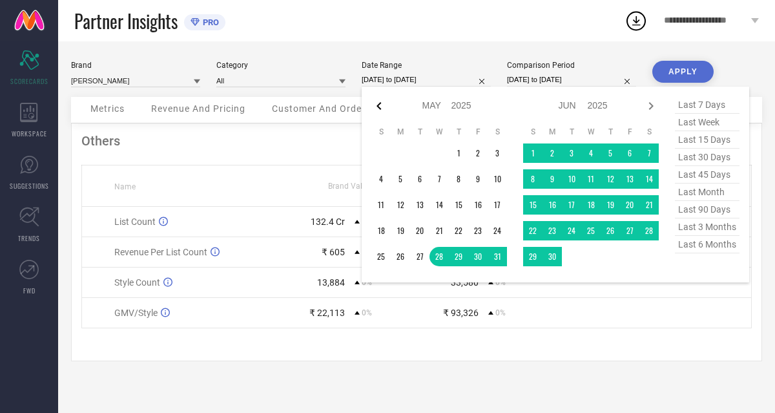
select select "2025"
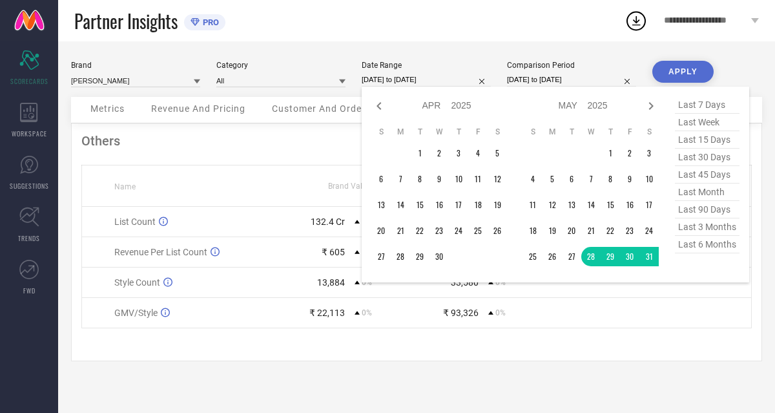
click at [380, 104] on icon at bounding box center [379, 106] width 5 height 8
select select "2"
select select "2025"
select select "3"
select select "2025"
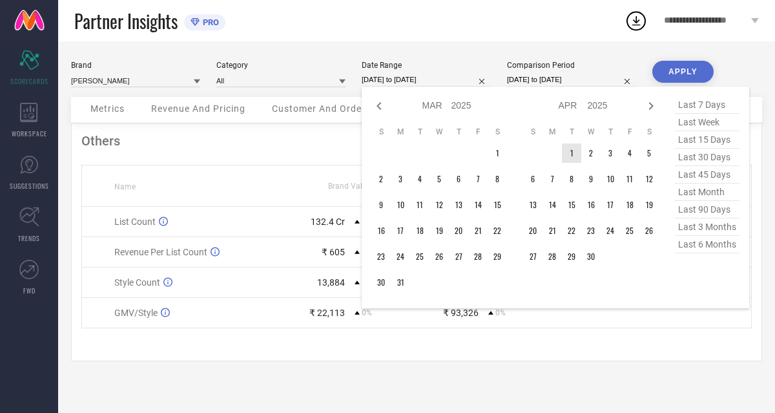
type input "After [DATE]"
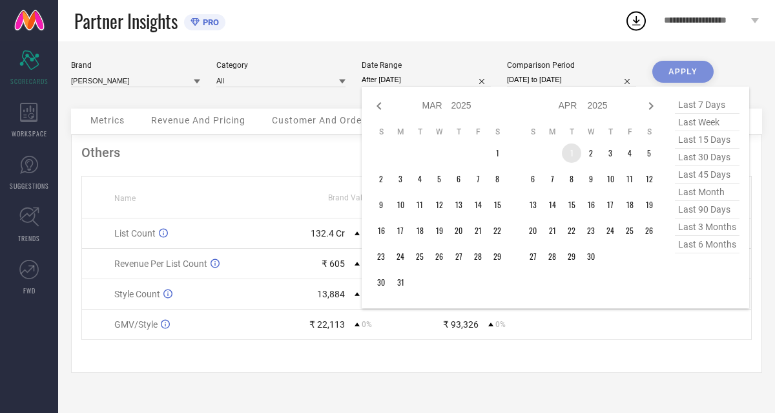
click at [570, 159] on td "1" at bounding box center [571, 152] width 19 height 19
click at [651, 107] on icon at bounding box center [651, 106] width 16 height 16
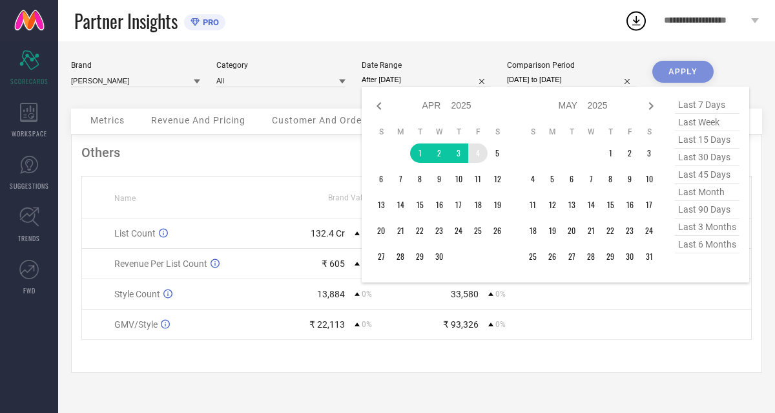
click at [651, 107] on icon at bounding box center [651, 106] width 16 height 16
select select "4"
select select "2025"
select select "5"
select select "2025"
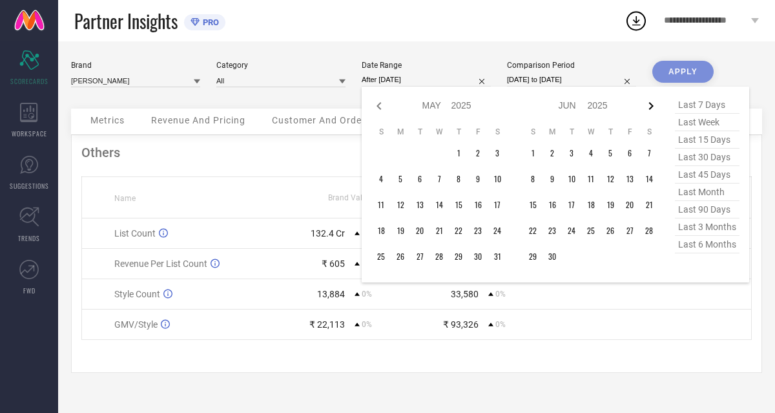
click at [649, 105] on icon at bounding box center [651, 106] width 16 height 16
select select "5"
select select "2025"
select select "6"
select select "2025"
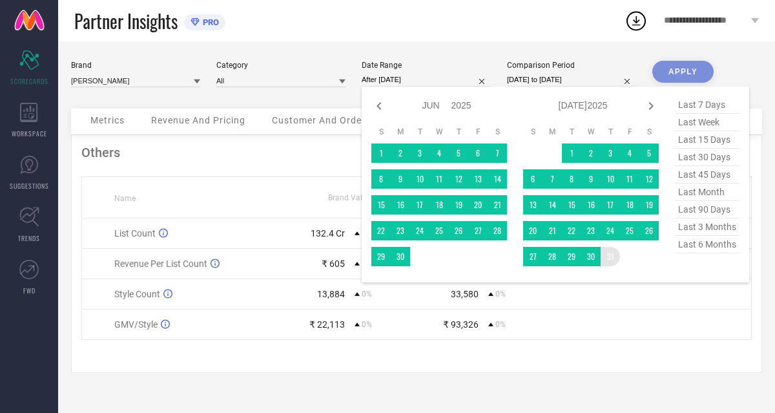
type input "[DATE] to [DATE]"
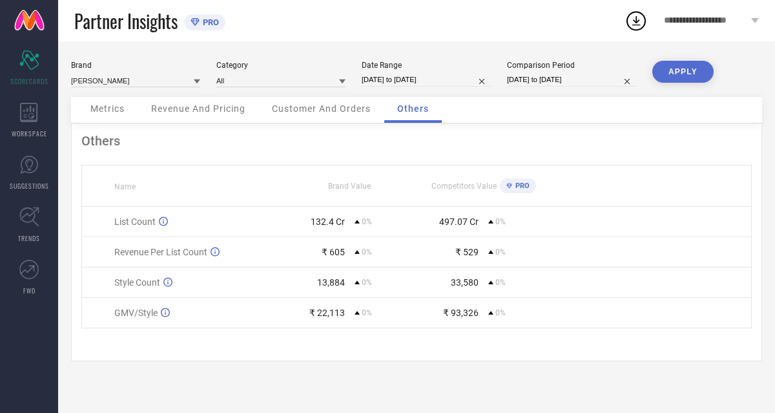
click at [684, 68] on button "APPLY" at bounding box center [683, 72] width 61 height 22
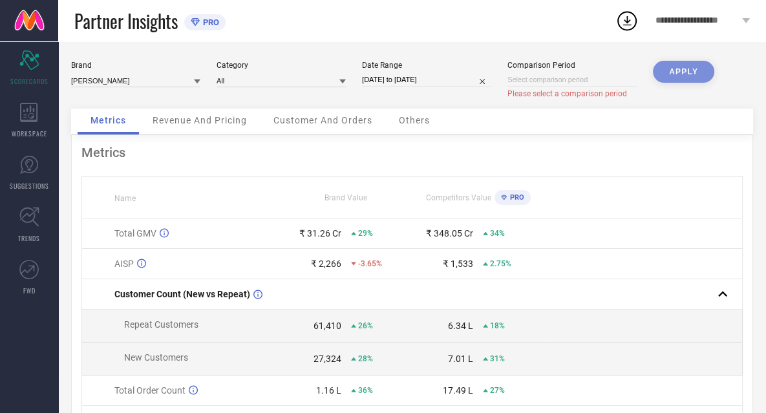
click at [692, 73] on div "APPLY" at bounding box center [683, 85] width 61 height 48
click at [623, 84] on input at bounding box center [571, 80] width 129 height 14
select select "7"
select select "2025"
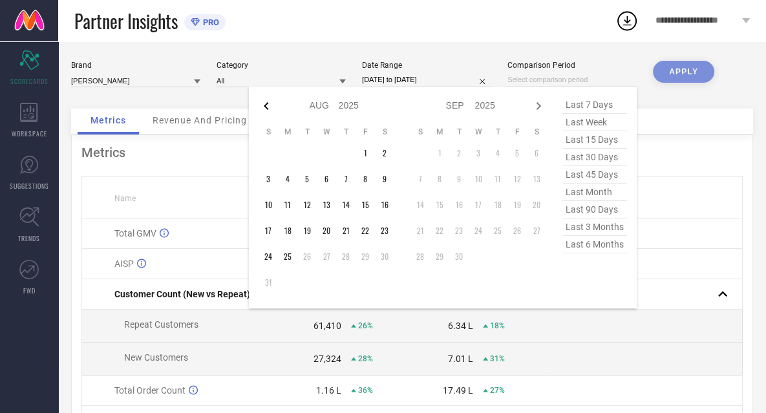
click at [266, 107] on icon at bounding box center [266, 106] width 5 height 8
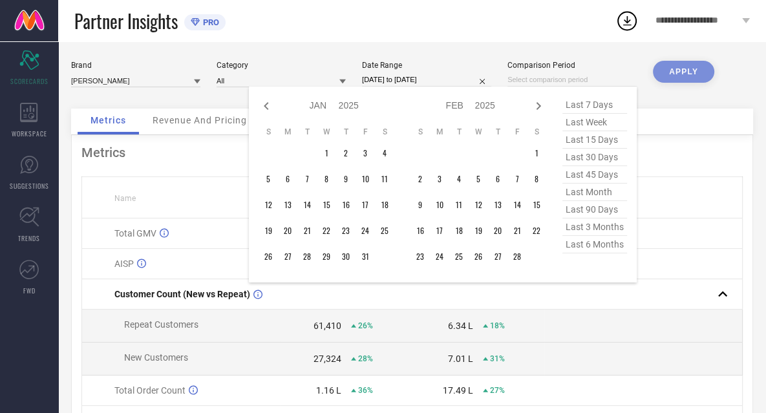
click at [266, 107] on icon at bounding box center [266, 106] width 5 height 8
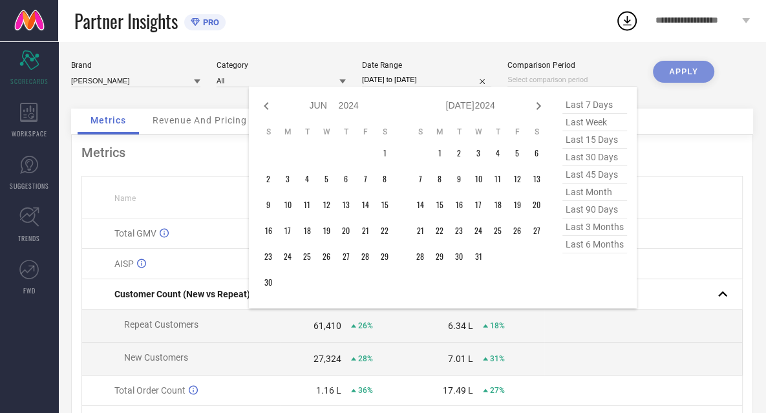
click at [266, 107] on icon at bounding box center [266, 106] width 5 height 8
click at [288, 153] on td "1" at bounding box center [287, 152] width 19 height 19
click at [541, 108] on icon at bounding box center [538, 106] width 16 height 16
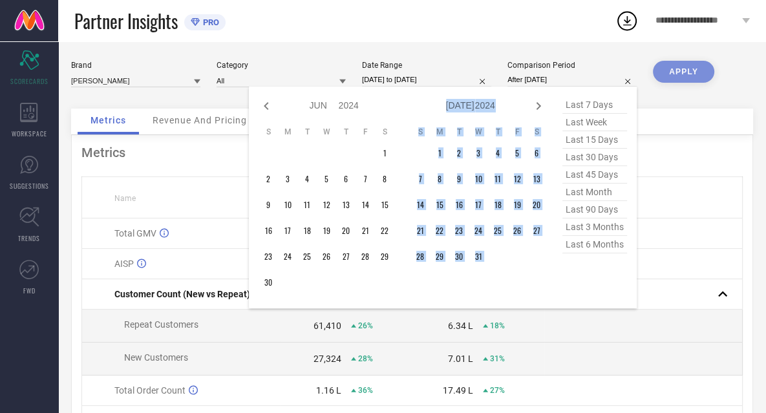
click at [541, 108] on icon at bounding box center [538, 106] width 16 height 16
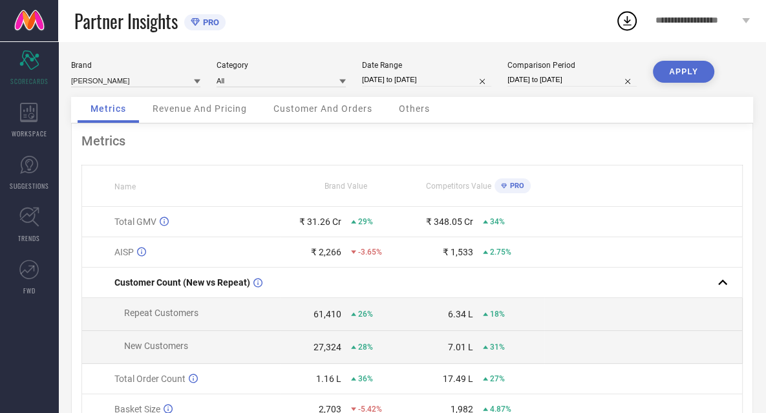
click at [686, 72] on button "APPLY" at bounding box center [683, 72] width 61 height 22
click at [414, 106] on span "Others" at bounding box center [414, 108] width 31 height 10
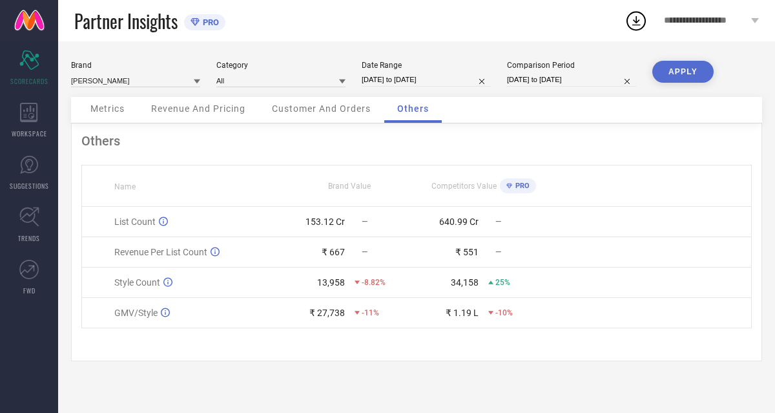
click at [446, 81] on input "[DATE] to [DATE]" at bounding box center [426, 80] width 129 height 14
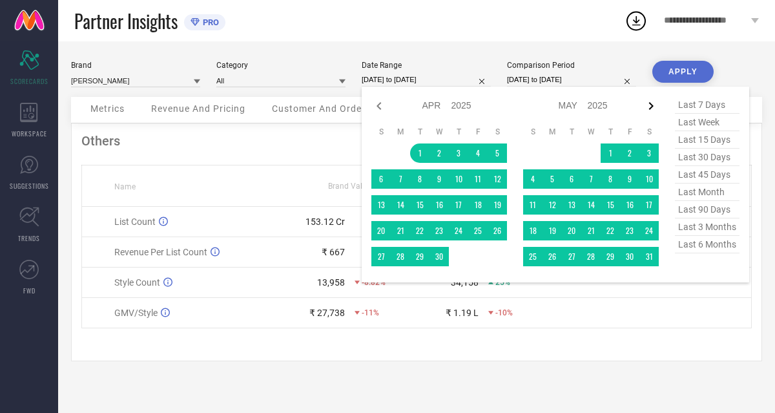
click at [651, 107] on icon at bounding box center [651, 106] width 16 height 16
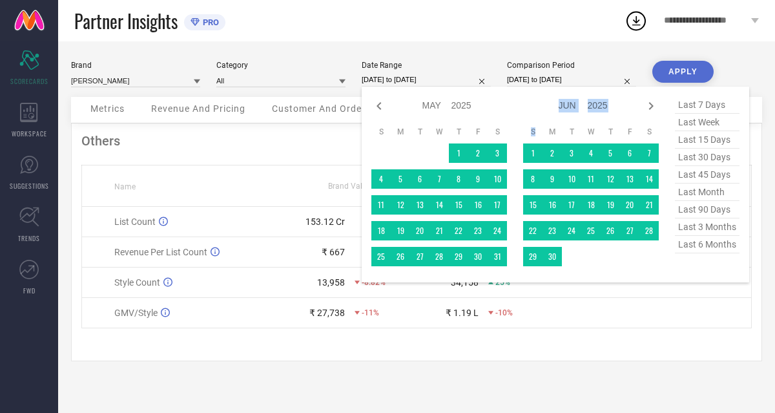
click at [651, 107] on icon at bounding box center [651, 106] width 16 height 16
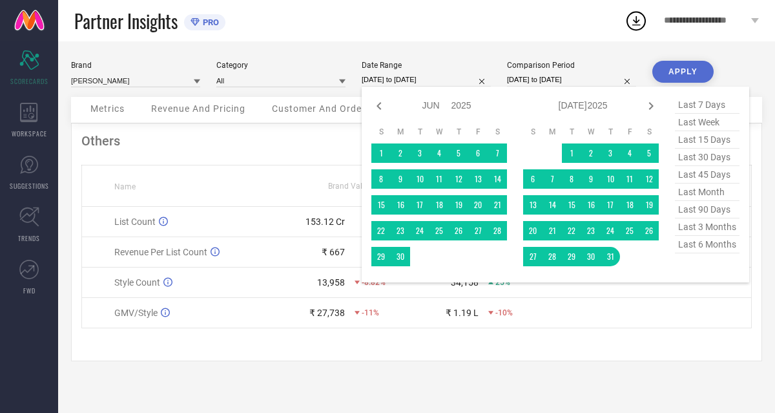
click at [651, 107] on icon at bounding box center [651, 106] width 16 height 16
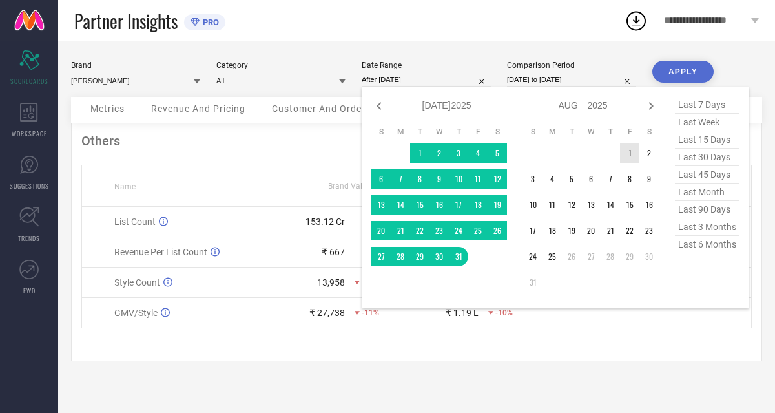
click at [625, 158] on td "1" at bounding box center [629, 152] width 19 height 19
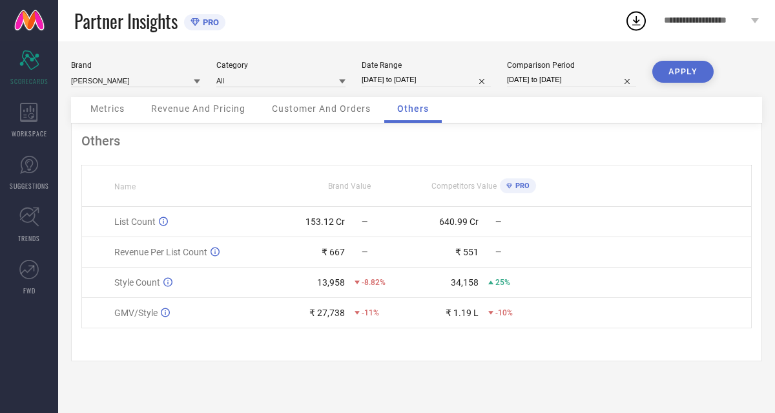
click at [596, 84] on input "[DATE] to [DATE]" at bounding box center [571, 80] width 129 height 14
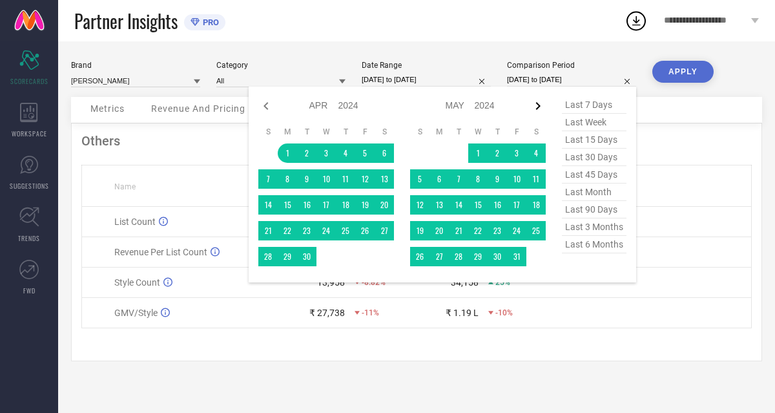
click at [539, 107] on icon at bounding box center [538, 106] width 5 height 8
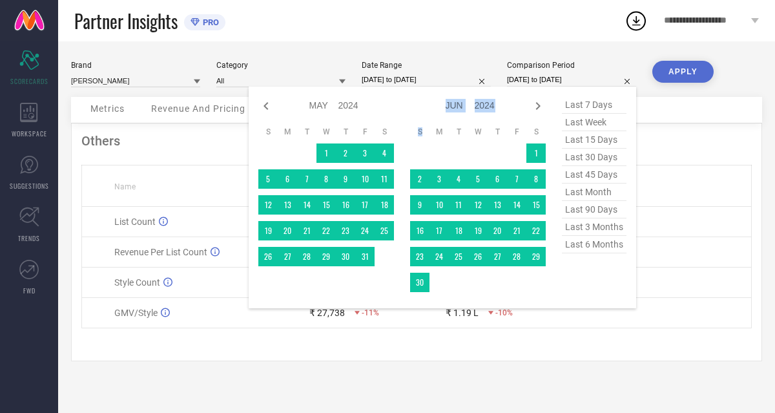
click at [539, 107] on icon at bounding box center [538, 106] width 5 height 8
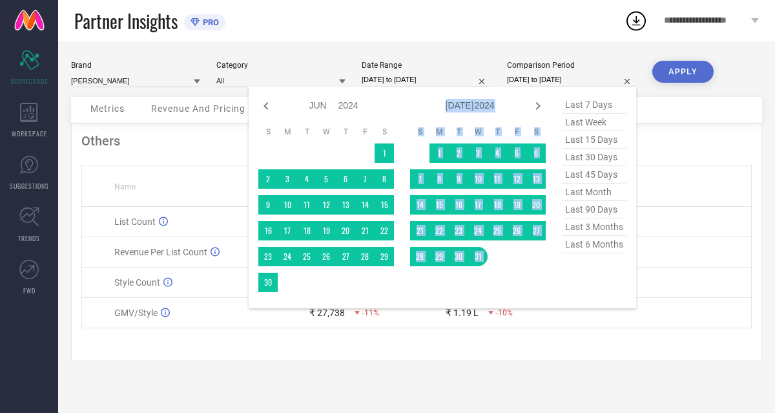
click at [539, 107] on icon at bounding box center [538, 106] width 5 height 8
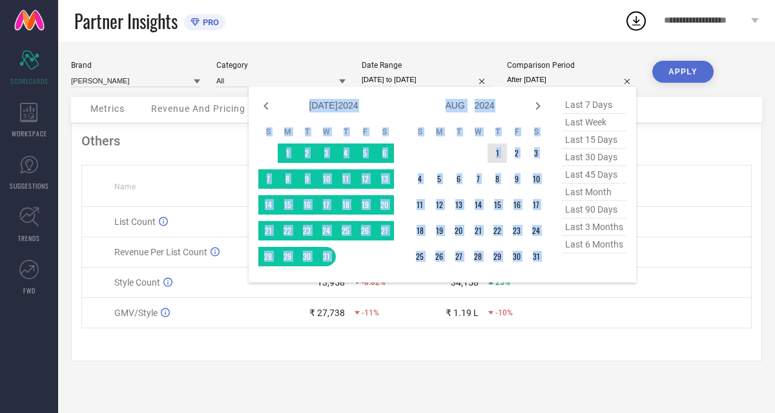
click at [497, 154] on td "1" at bounding box center [497, 152] width 19 height 19
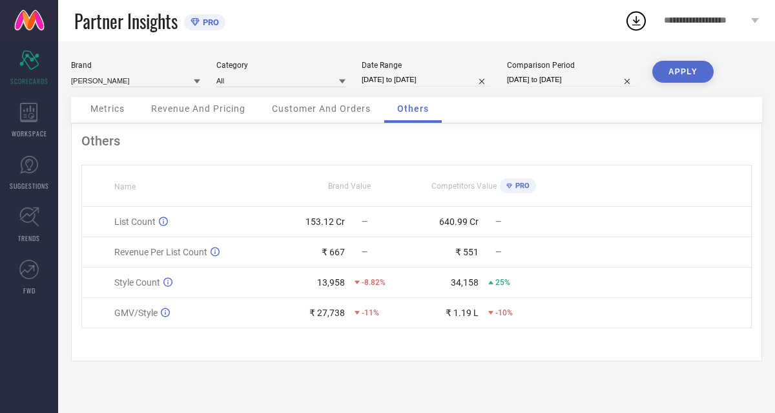
click at [673, 74] on button "APPLY" at bounding box center [683, 72] width 61 height 22
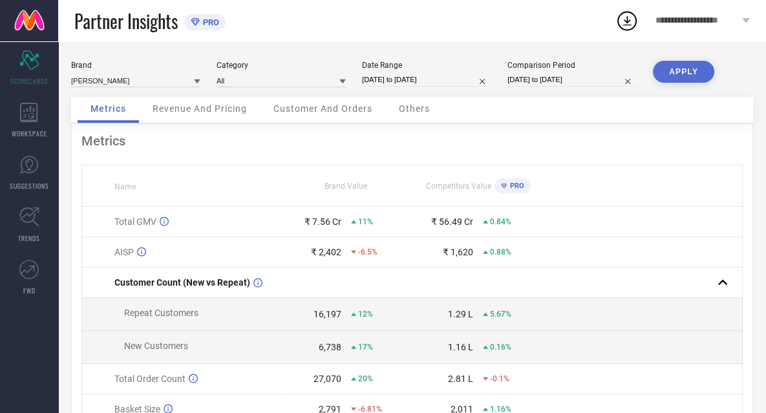
click at [411, 108] on span "Others" at bounding box center [414, 108] width 31 height 10
